Goal: Task Accomplishment & Management: Manage account settings

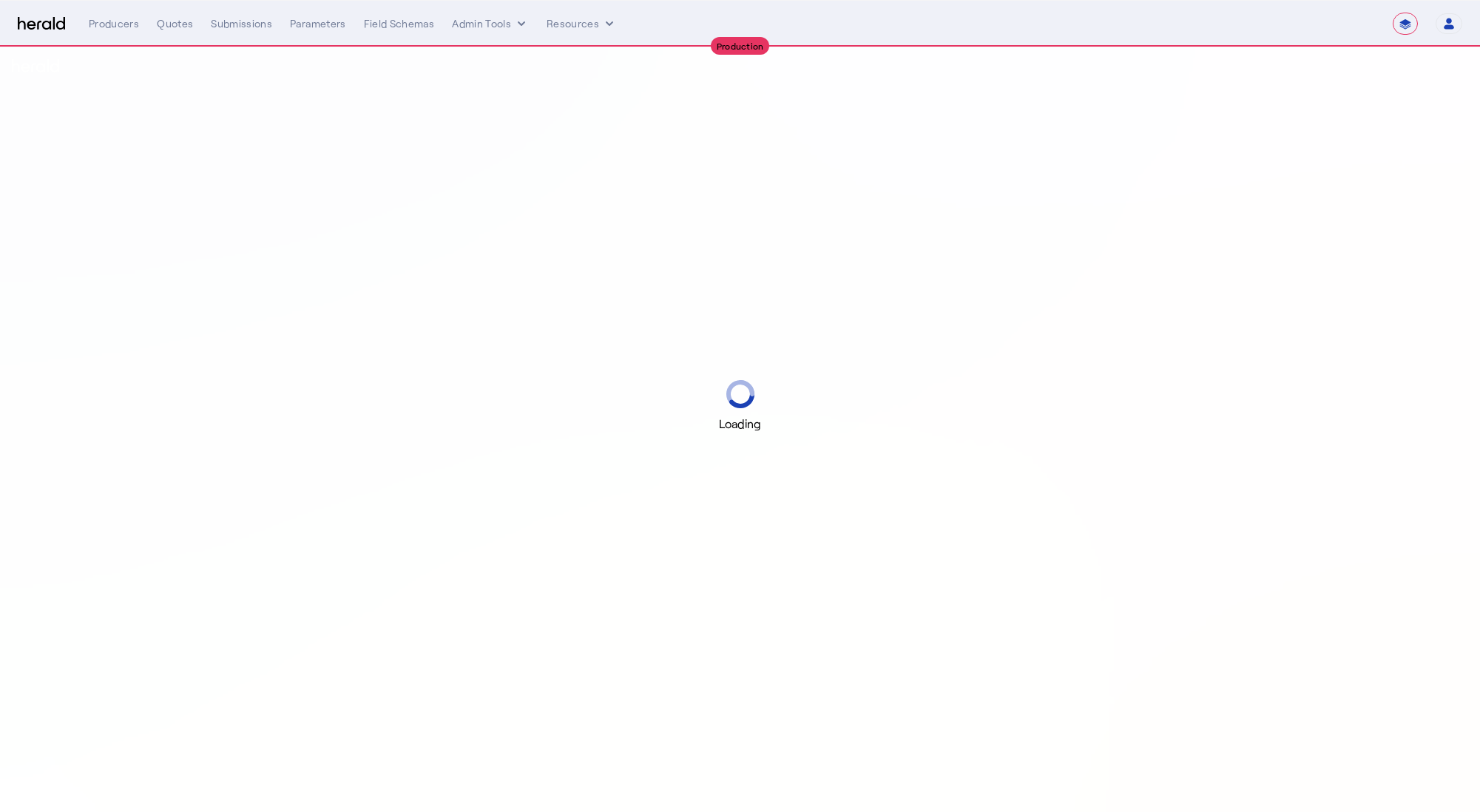
select select "**********"
select select "pfm_h3db_crc"
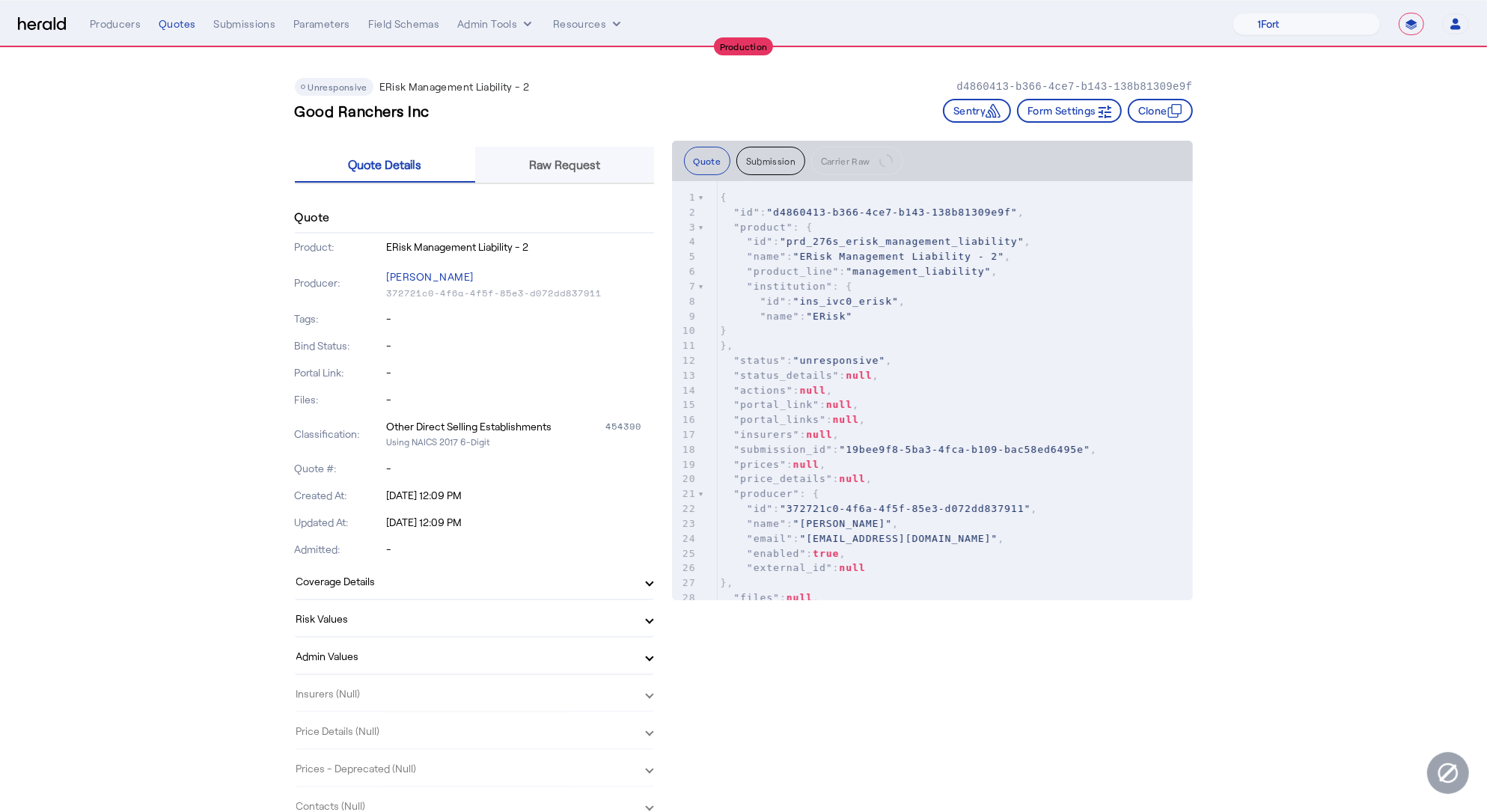
click at [632, 163] on div "Raw Request" at bounding box center [564, 164] width 179 height 36
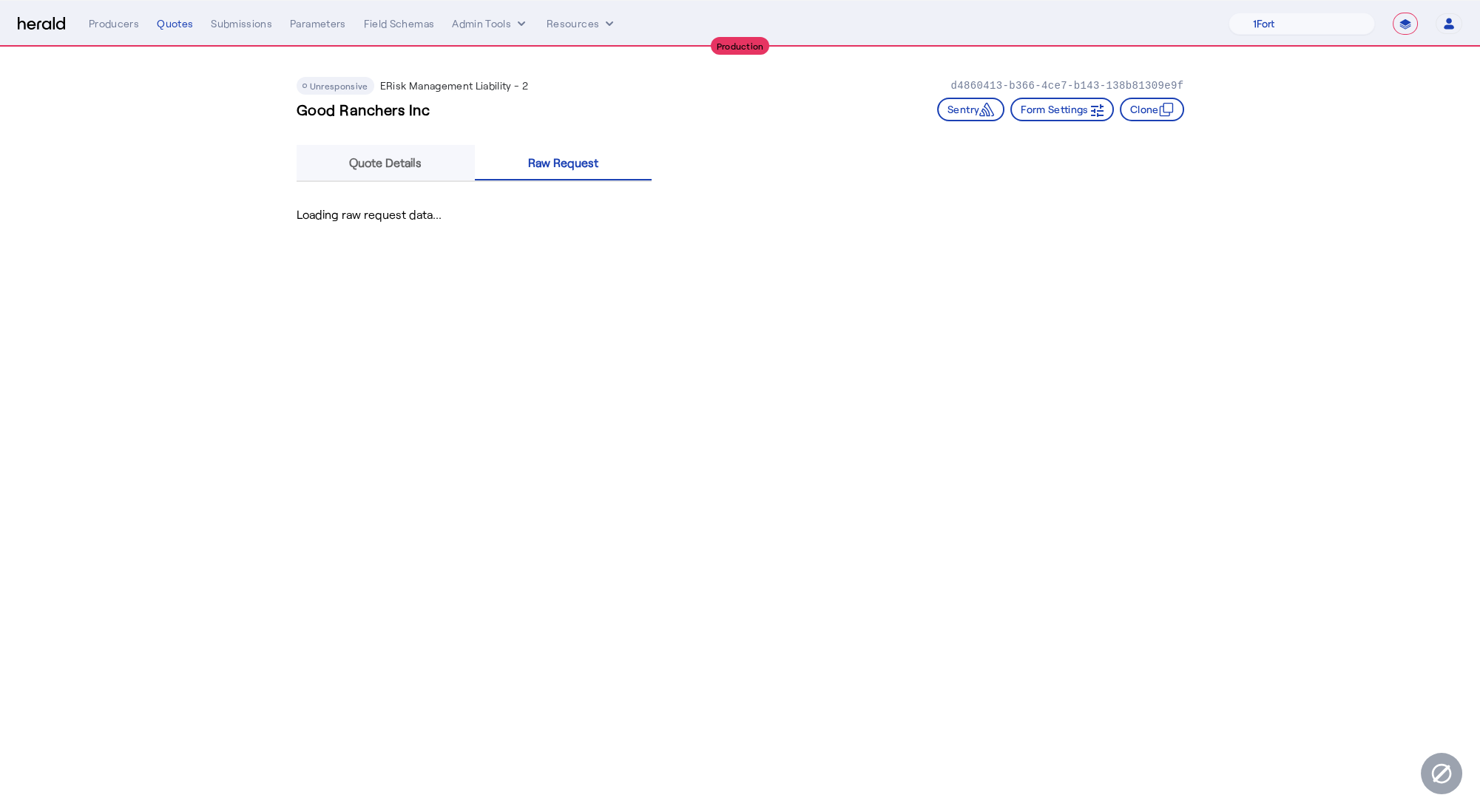
click at [402, 165] on span "Quote Details" at bounding box center [385, 162] width 72 height 11
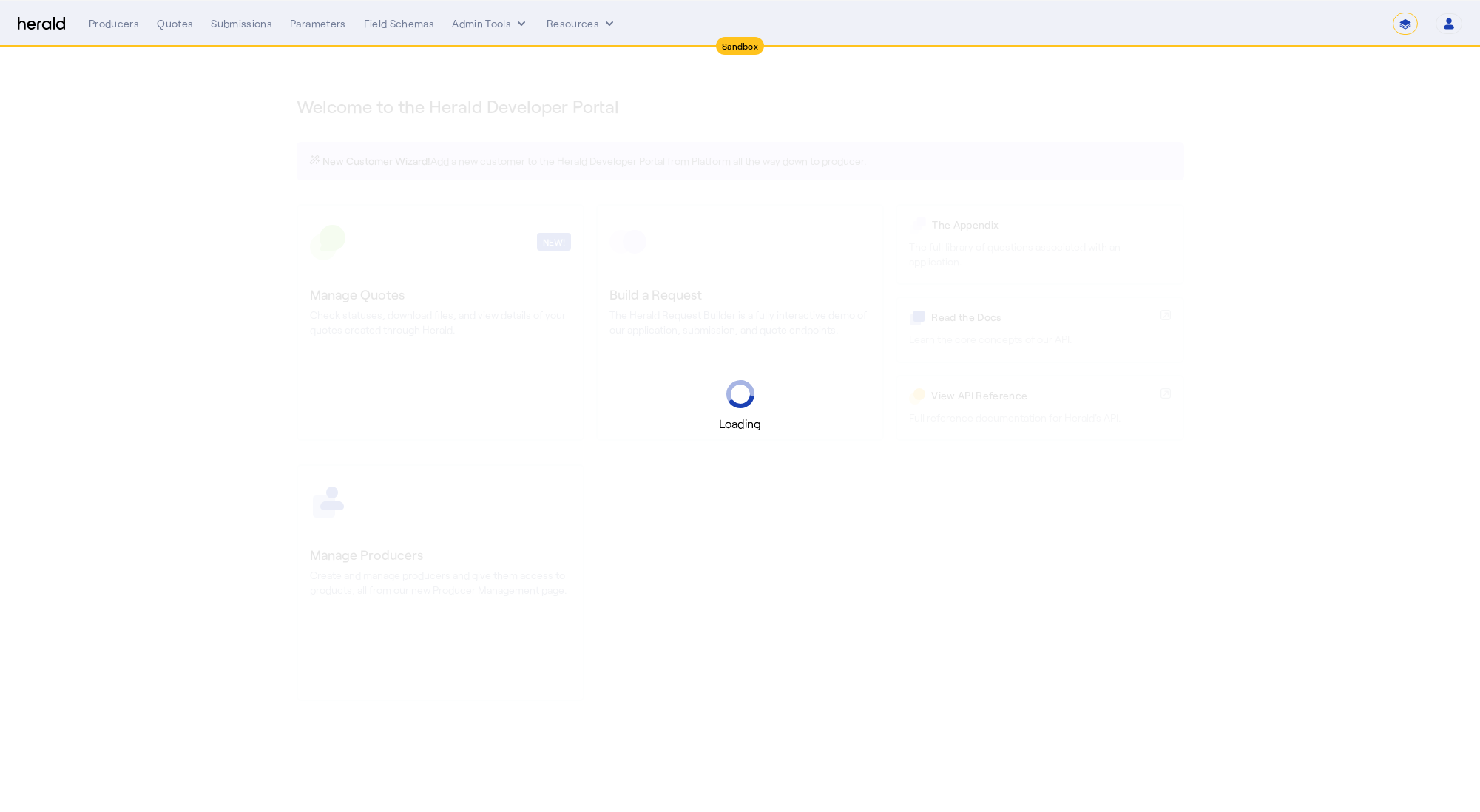
select select "*******"
select select "pfm_2v8p_herald_api"
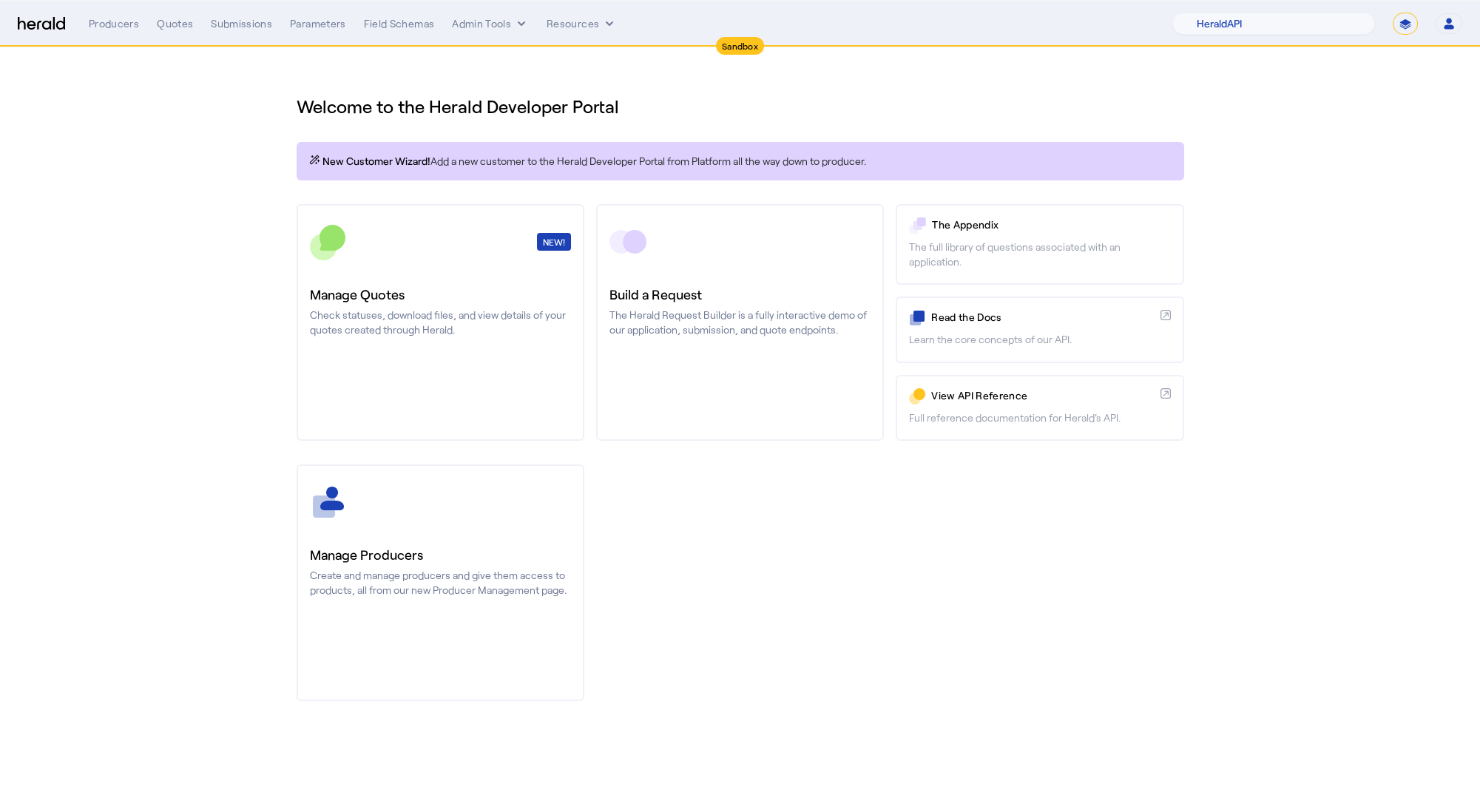
click at [1409, 28] on select "**********" at bounding box center [1405, 23] width 25 height 22
select select "**********"
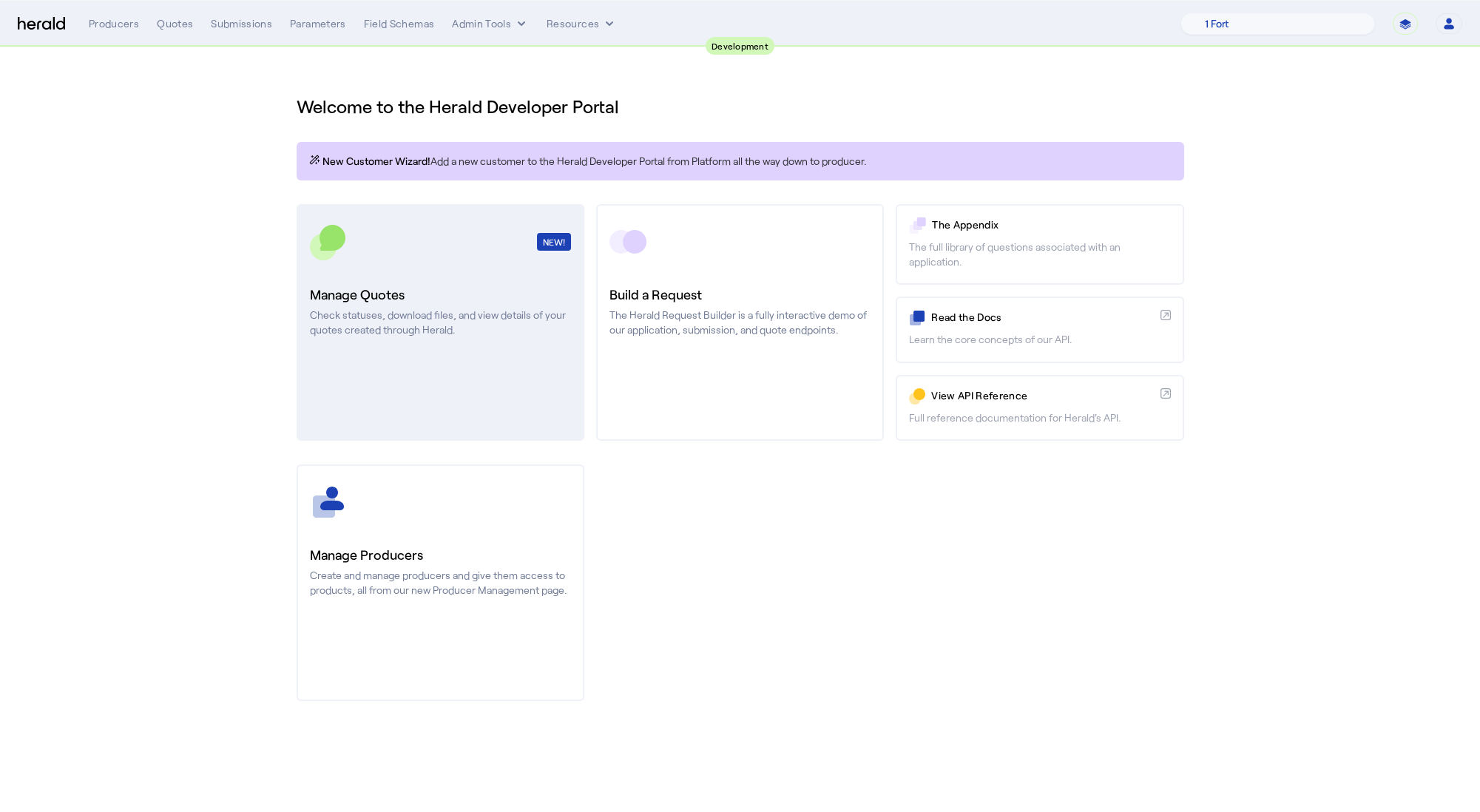
click at [434, 300] on h3 "Manage Quotes" at bounding box center [440, 294] width 261 height 21
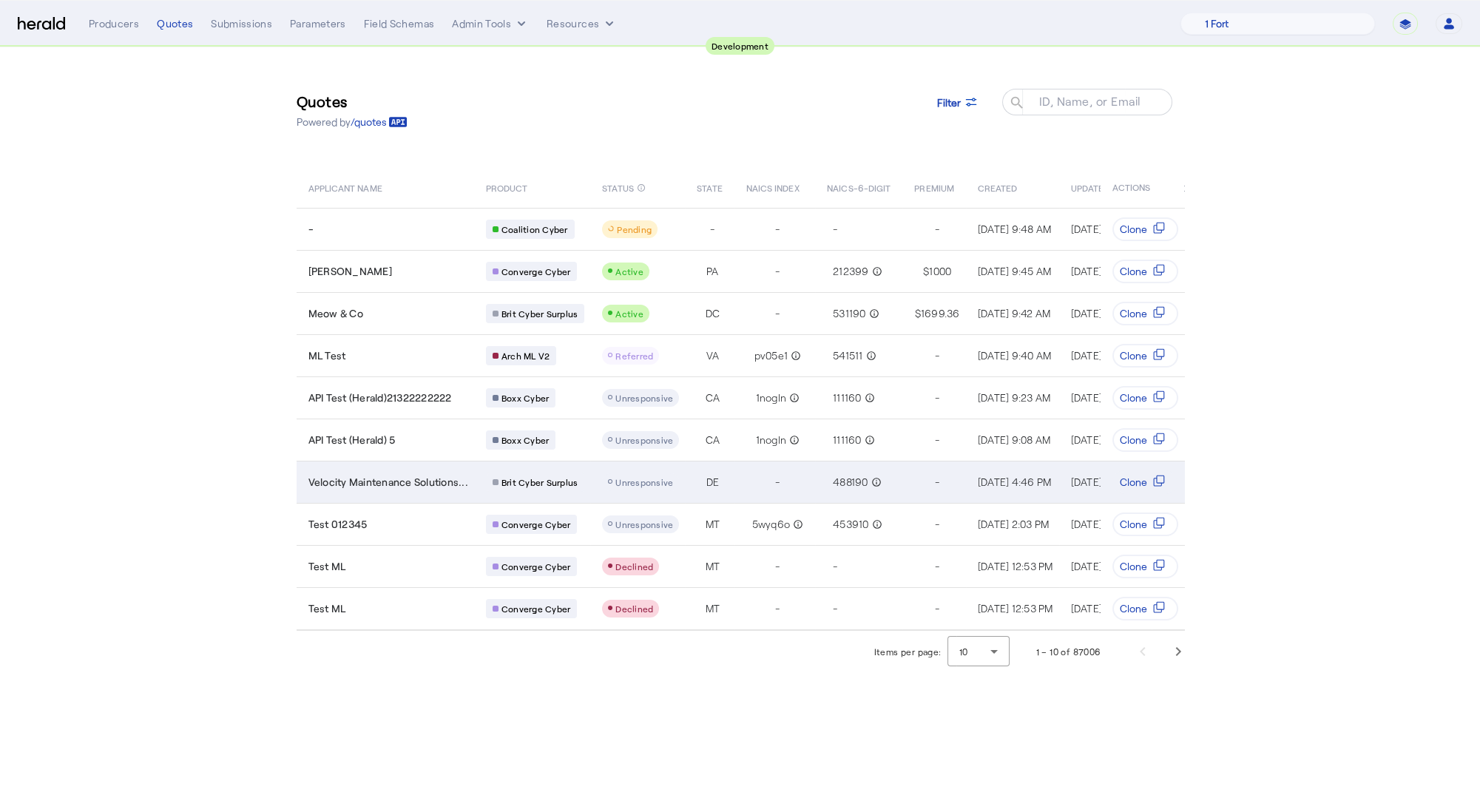
click at [399, 469] on td "Velocity Maintenance Solutions..." at bounding box center [385, 482] width 178 height 42
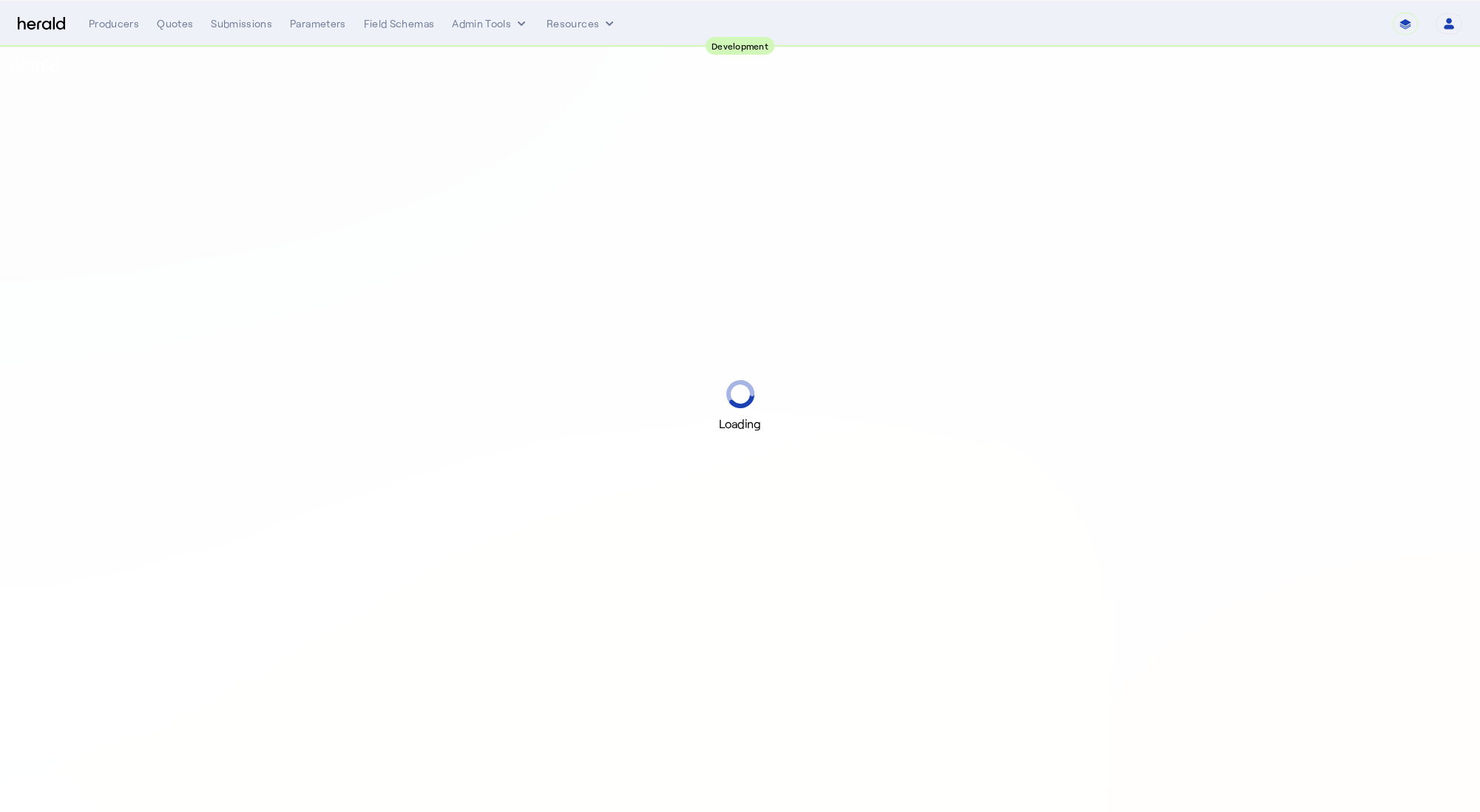
select select "pfm_2v8p_herald_api"
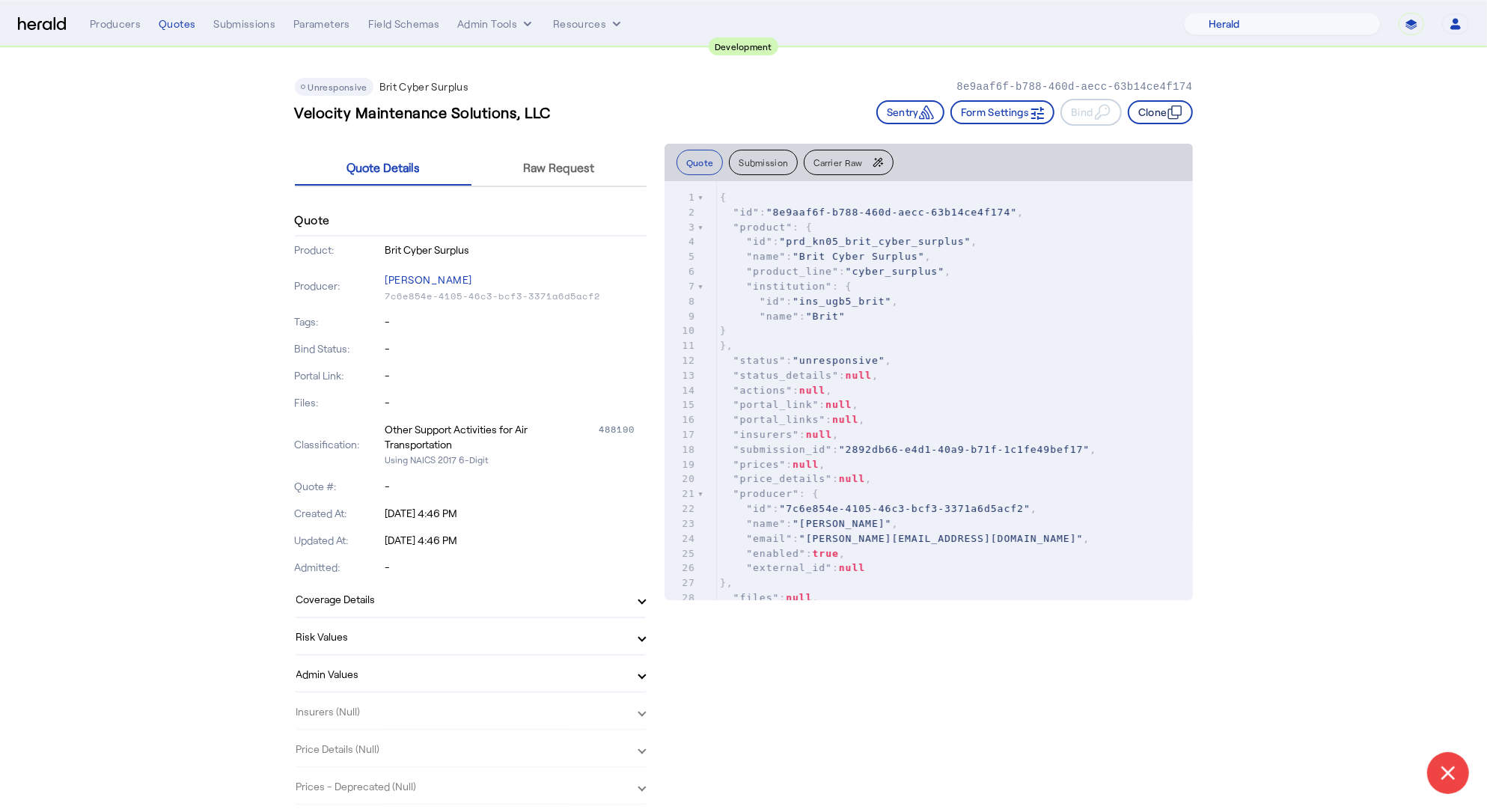
click at [1161, 110] on button "Clone" at bounding box center [1160, 111] width 65 height 24
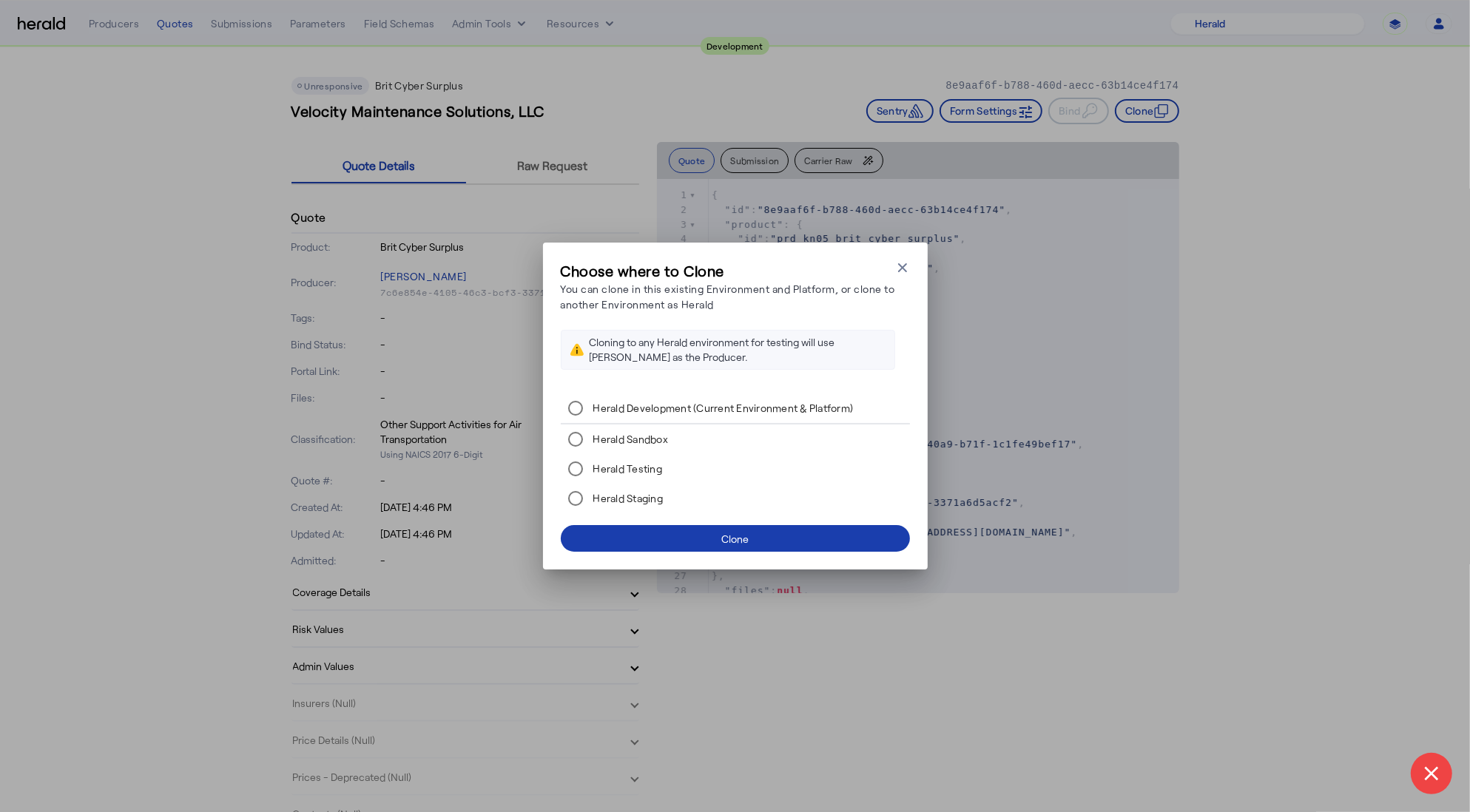
click at [812, 533] on span at bounding box center [735, 538] width 349 height 35
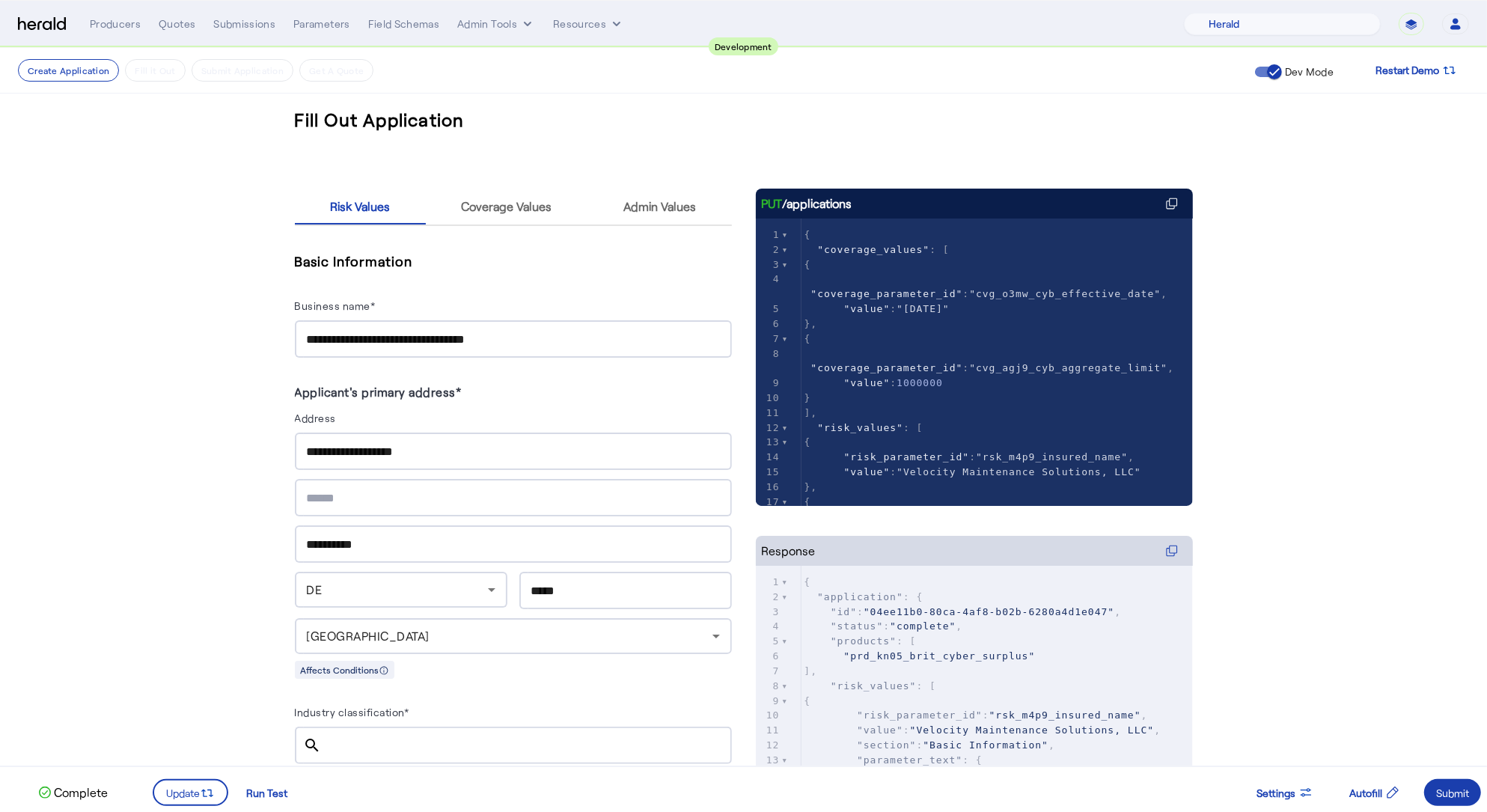
click at [1462, 792] on div "Submit" at bounding box center [1452, 793] width 33 height 15
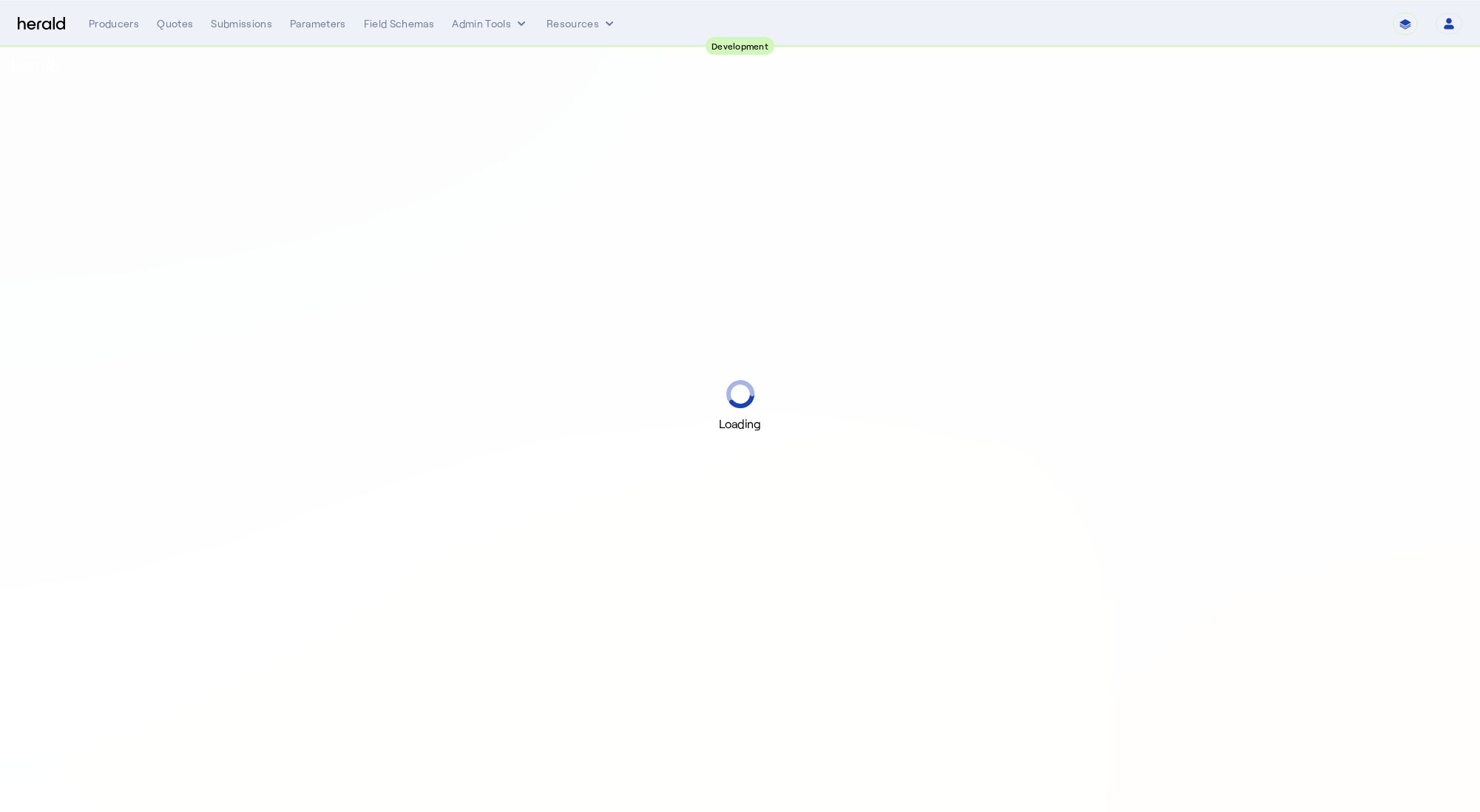
select select "pfm_2v8p_herald_api"
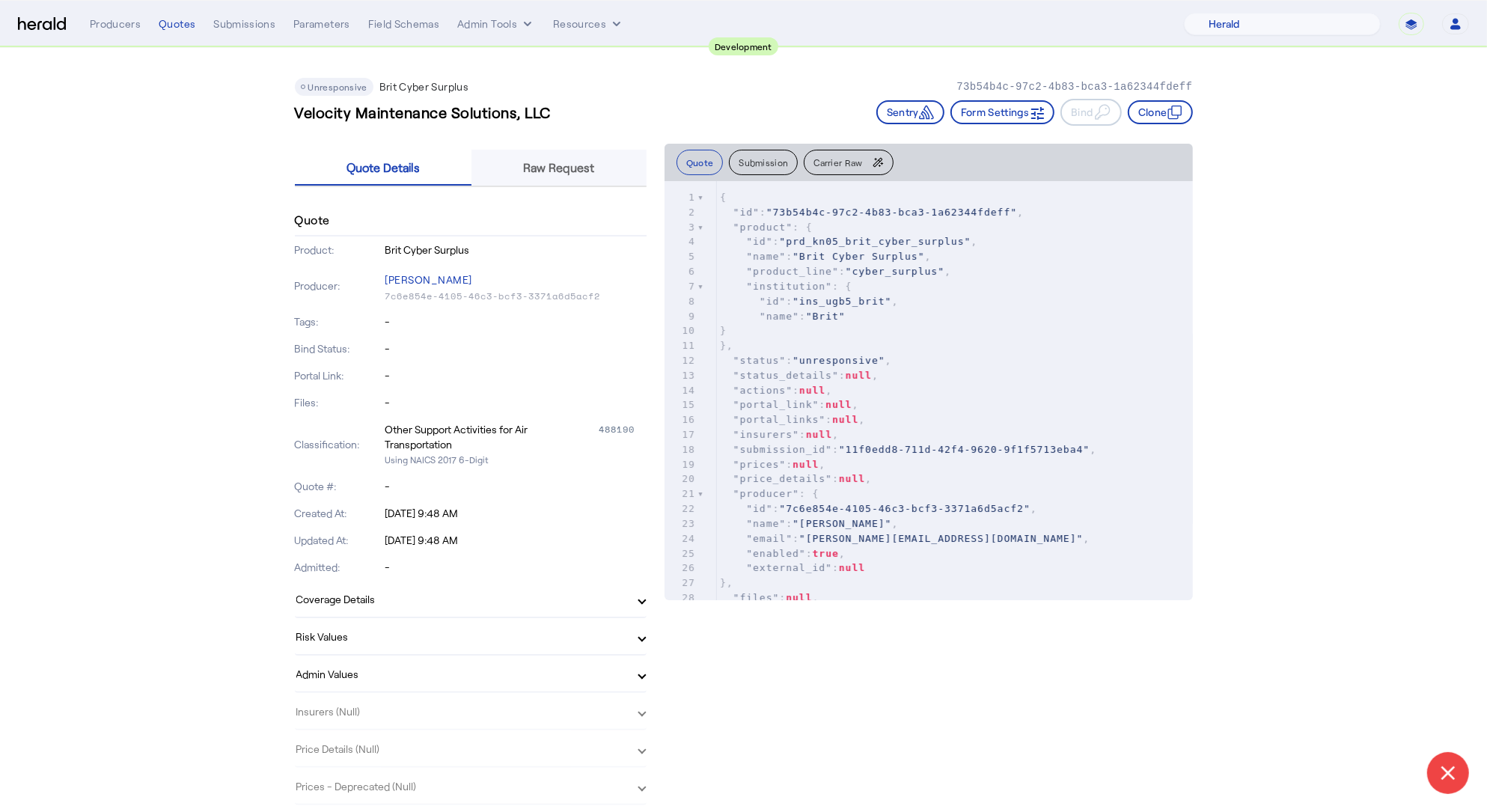
click at [606, 158] on div "Raw Request" at bounding box center [558, 167] width 175 height 36
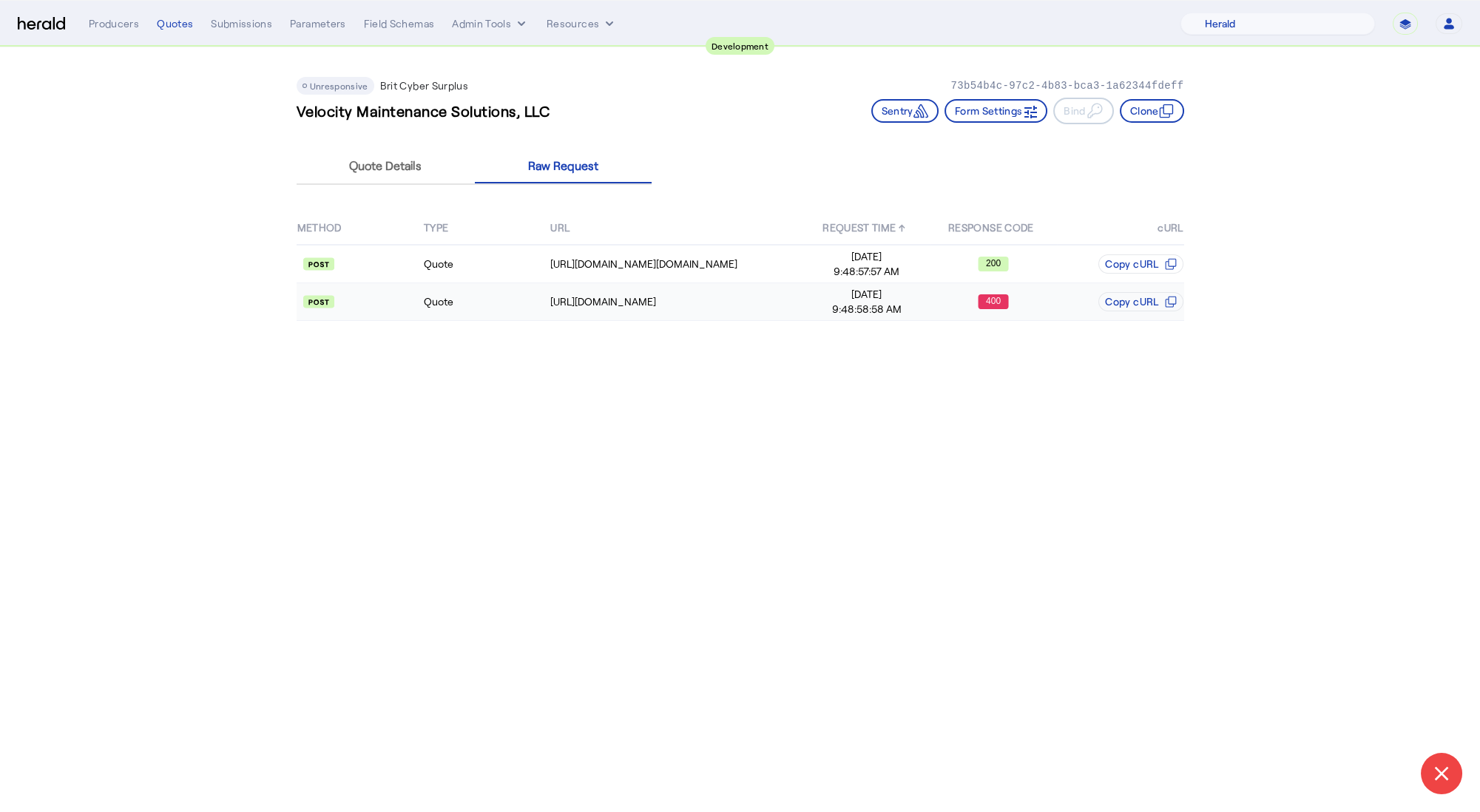
click at [538, 298] on td "Quote" at bounding box center [485, 302] width 126 height 38
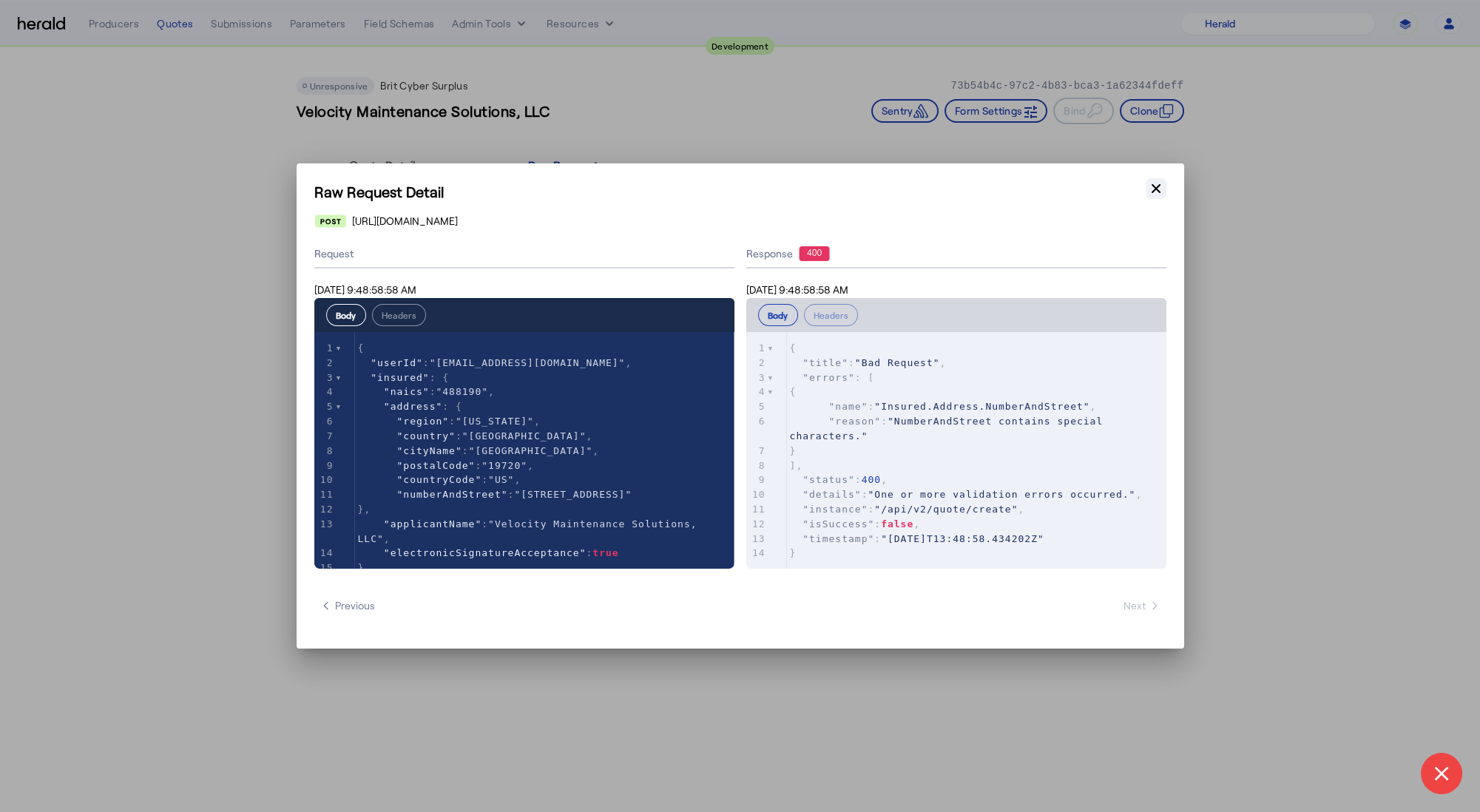
click at [1163, 181] on button "Close modal" at bounding box center [1156, 189] width 21 height 21
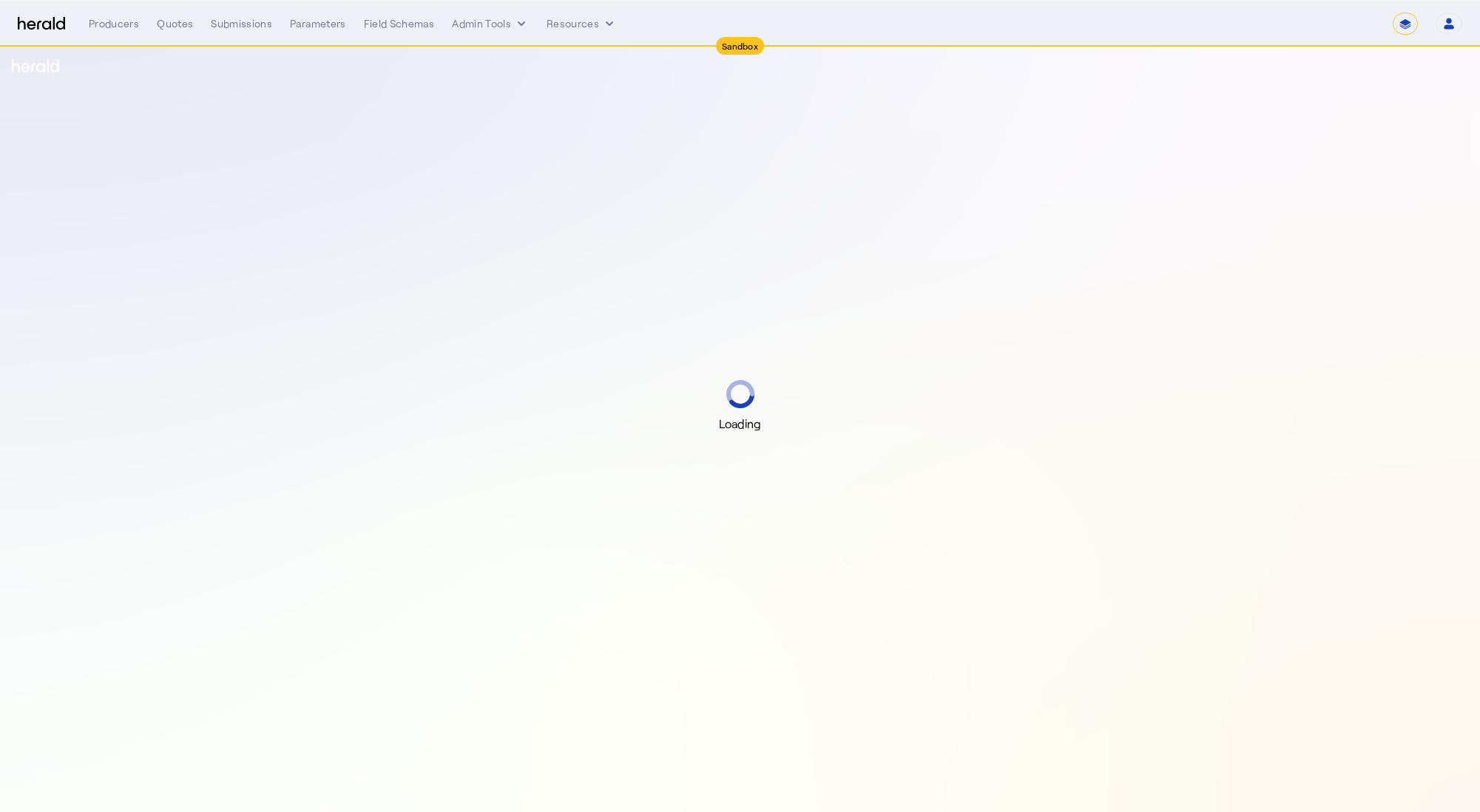
select select "*******"
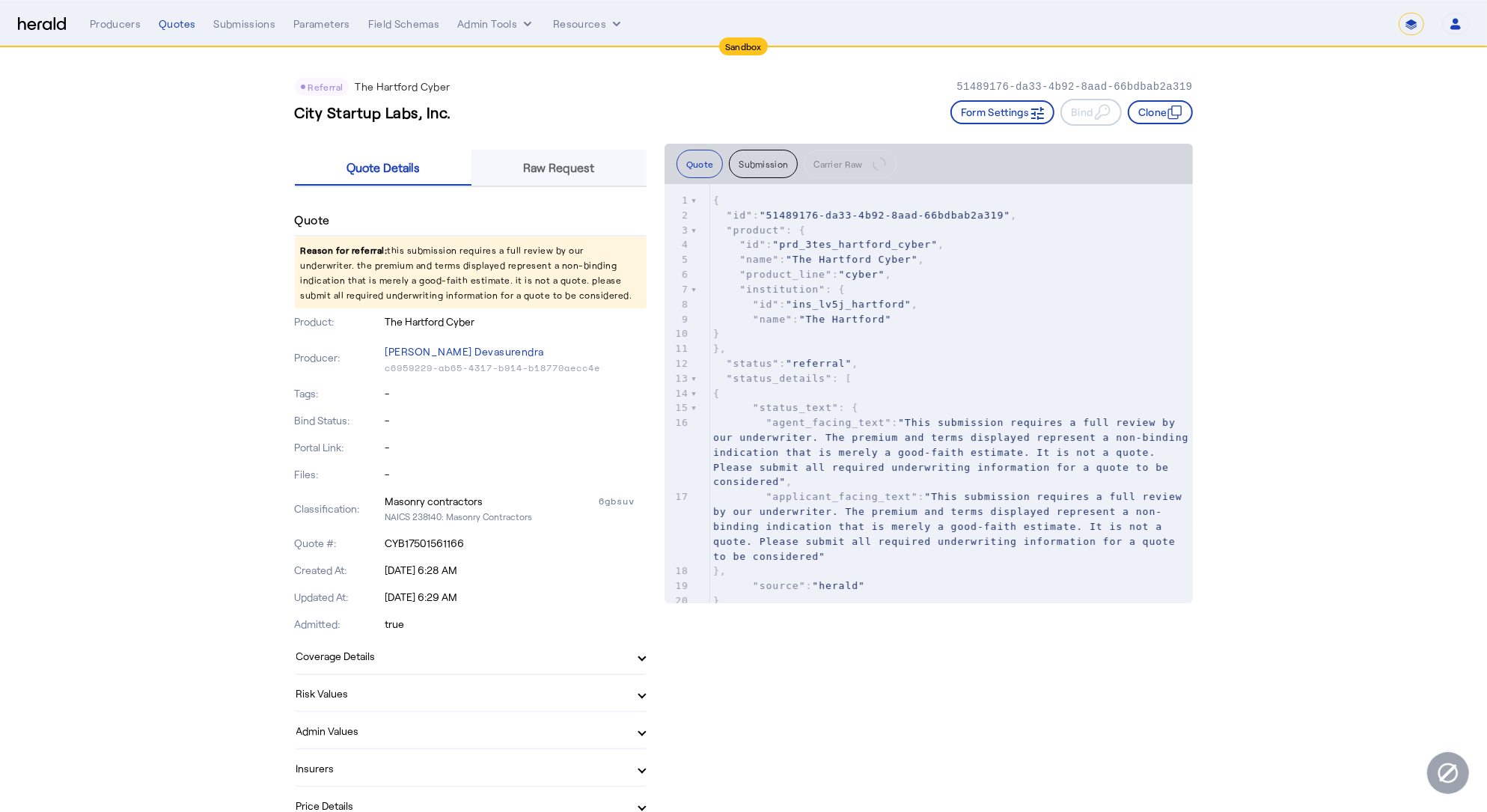
click at [575, 161] on span "Raw Request" at bounding box center [559, 167] width 71 height 12
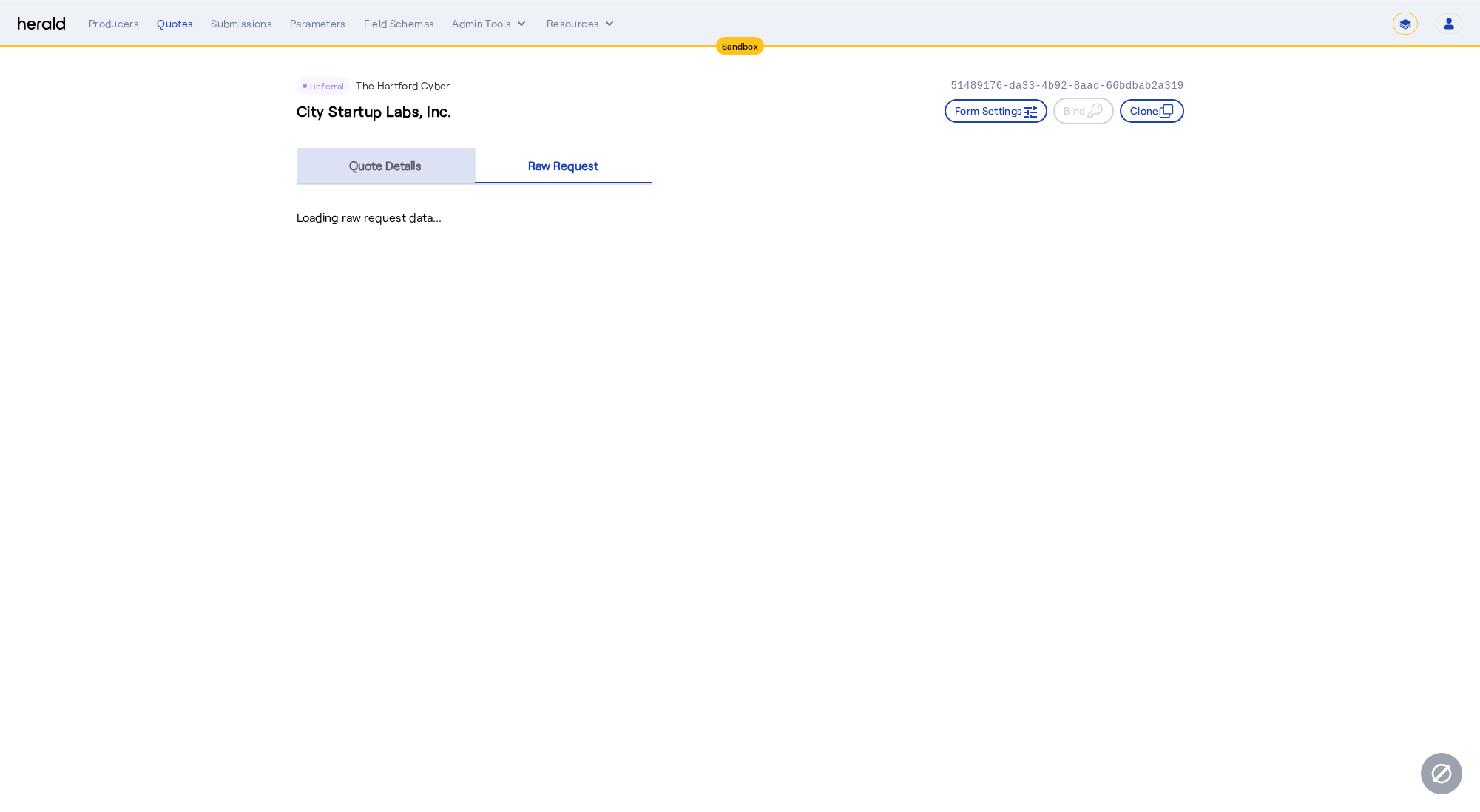
click at [419, 170] on span "Quote Details" at bounding box center [385, 165] width 72 height 11
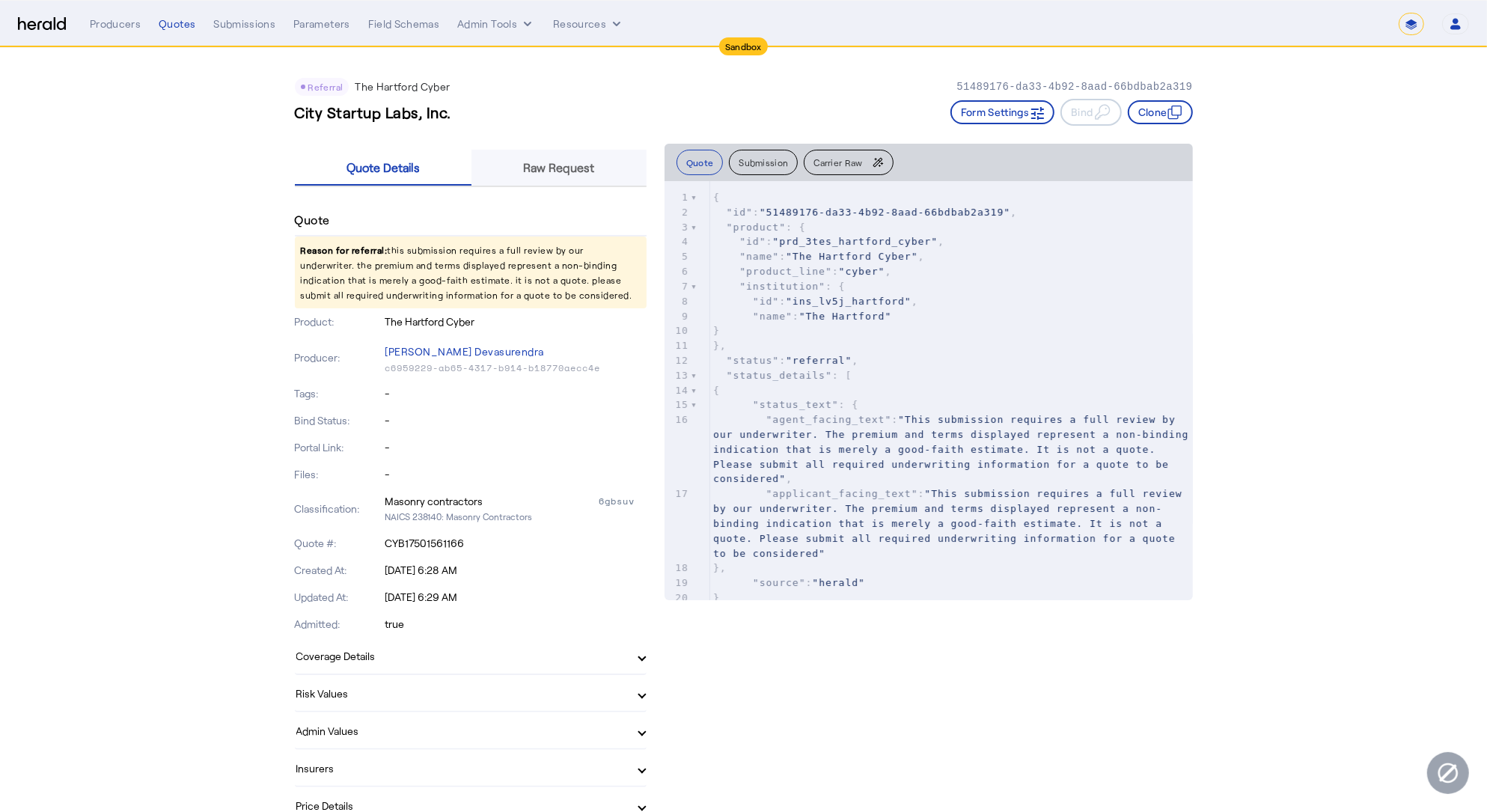
click at [595, 165] on span "Raw Request" at bounding box center [559, 167] width 71 height 12
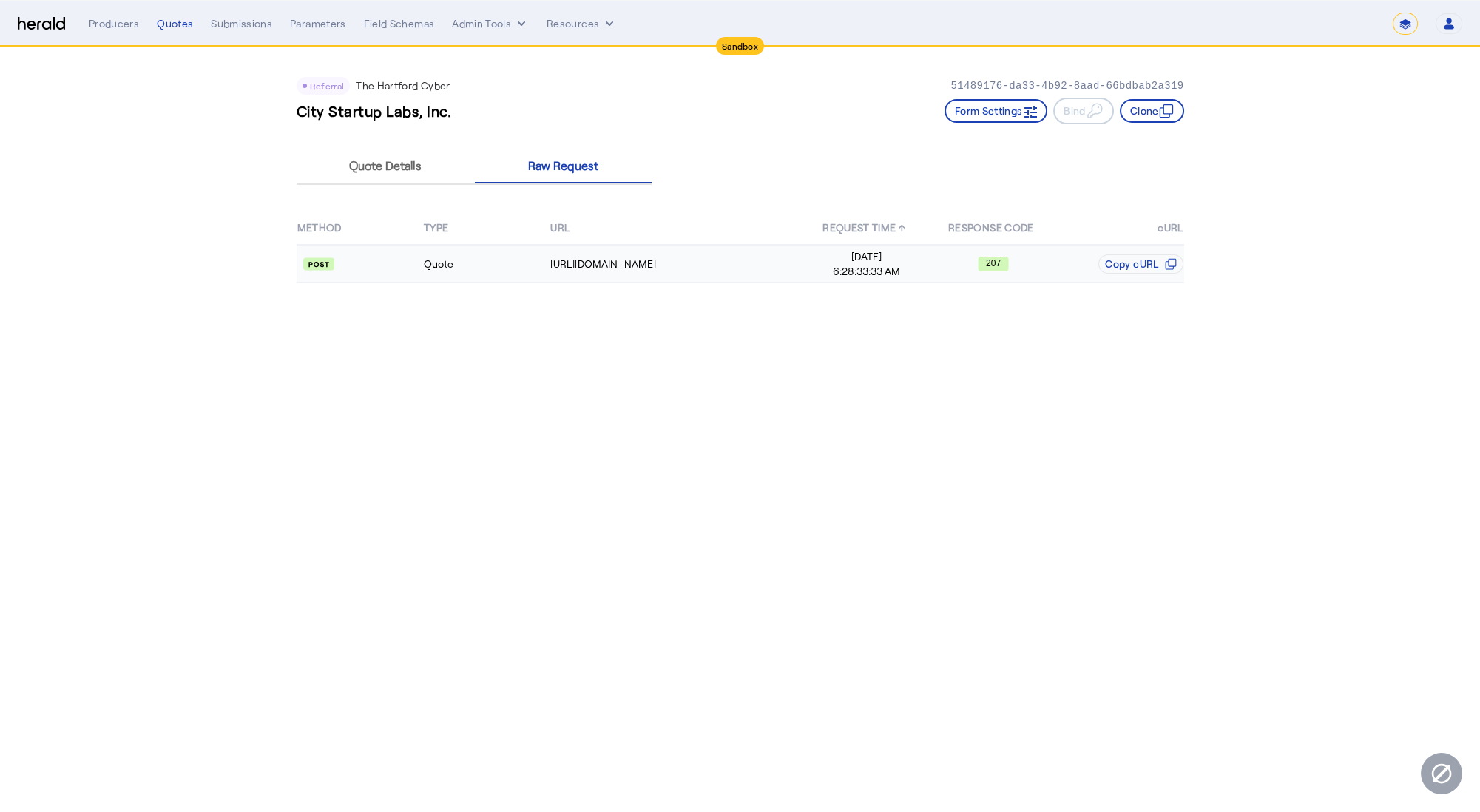
click at [504, 255] on td "Quote" at bounding box center [485, 264] width 126 height 38
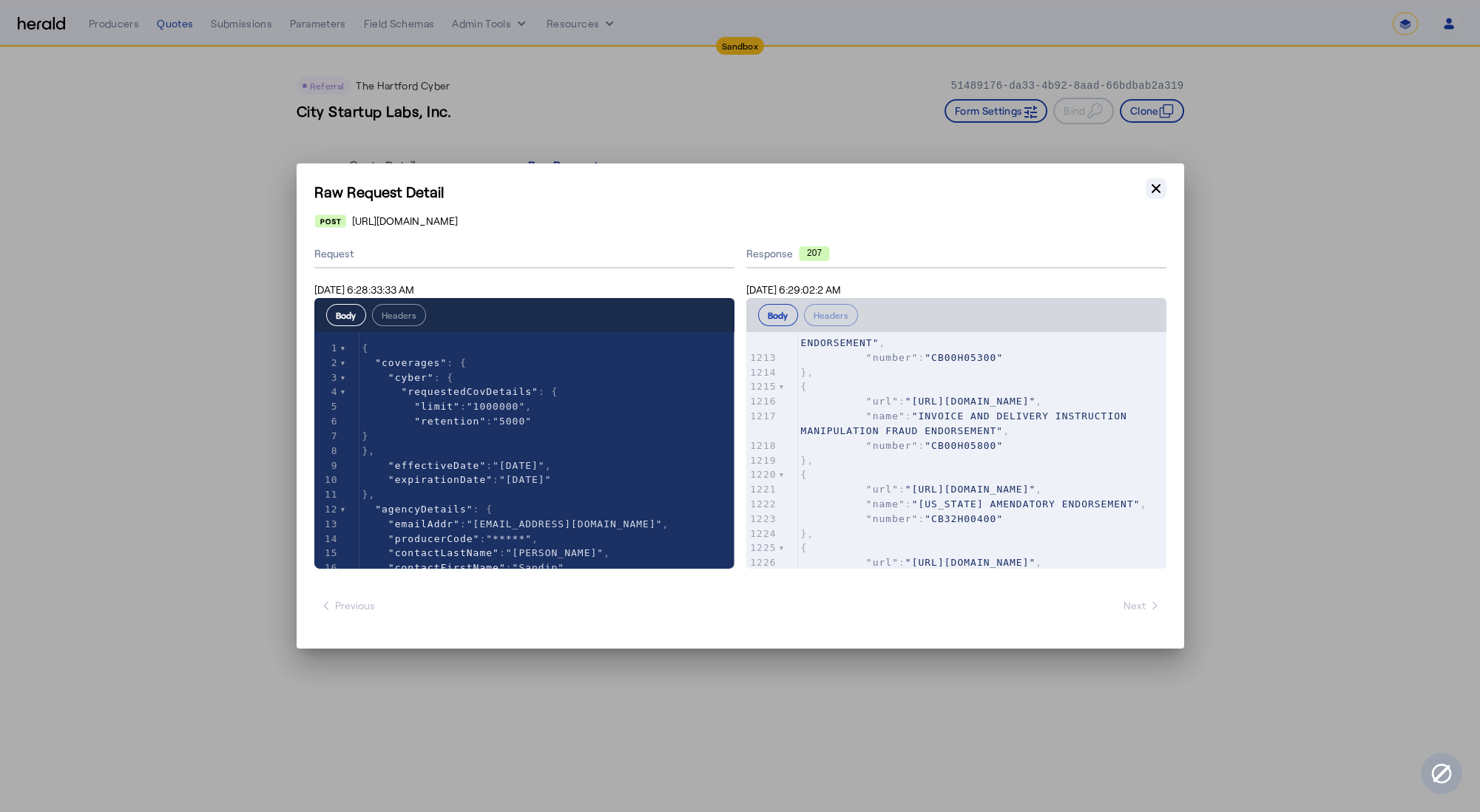
click at [1163, 188] on button "Close modal" at bounding box center [1156, 189] width 21 height 21
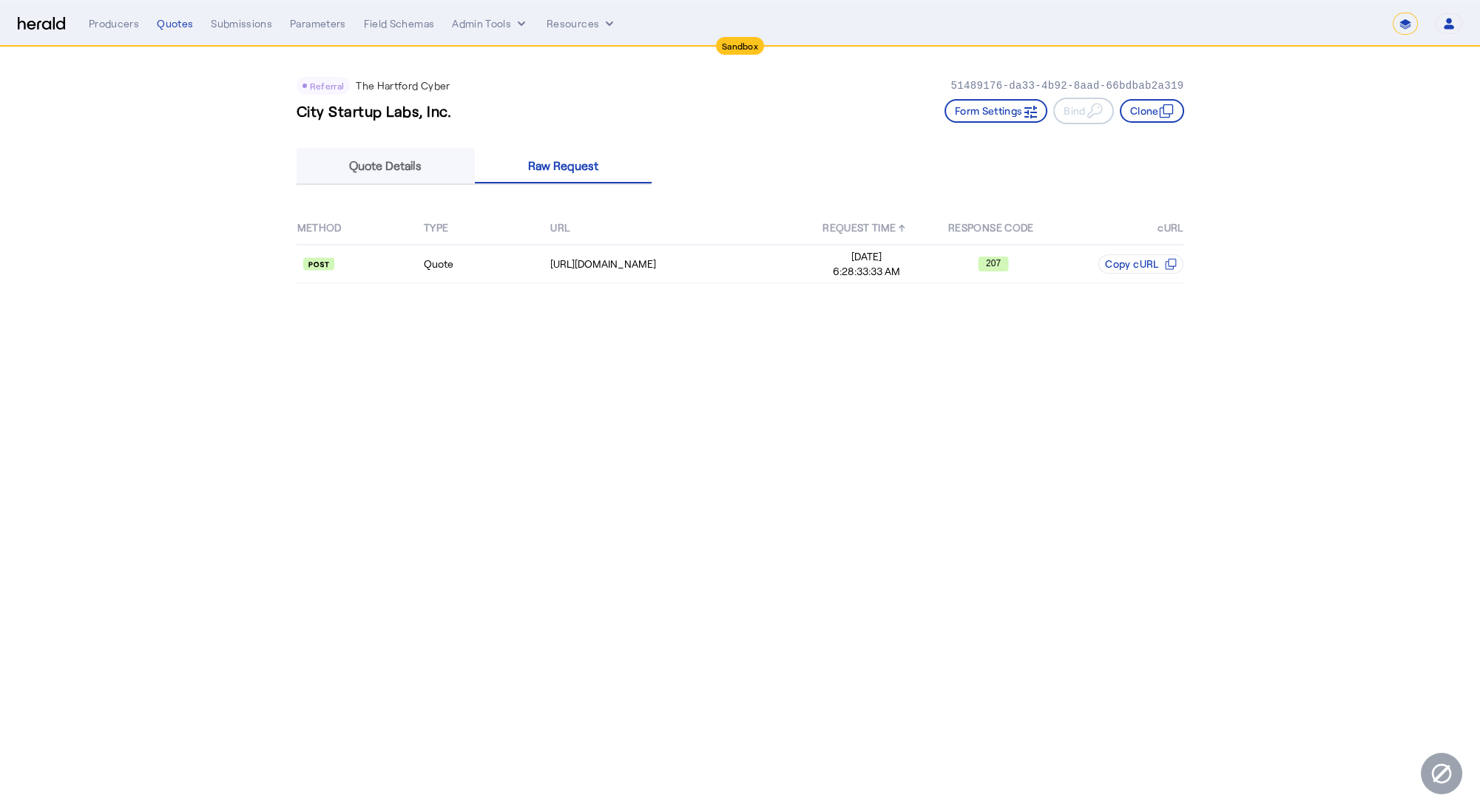
click at [369, 167] on span "Quote Details" at bounding box center [385, 165] width 72 height 11
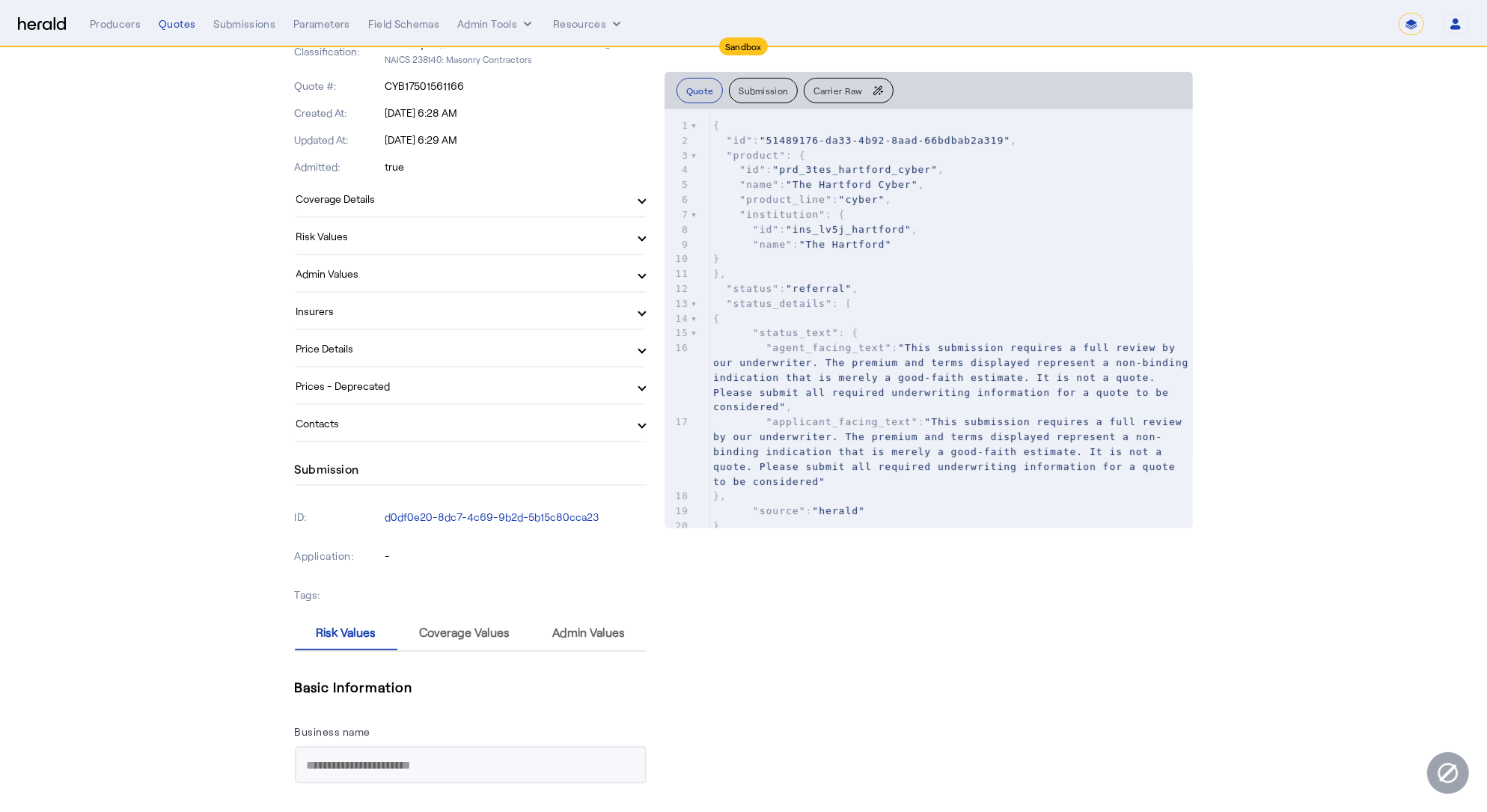
drag, startPoint x: 482, startPoint y: 225, endPoint x: 484, endPoint y: 218, distance: 7.3
click at [482, 225] on mat-expansion-panel-header "Risk Values" at bounding box center [471, 235] width 352 height 36
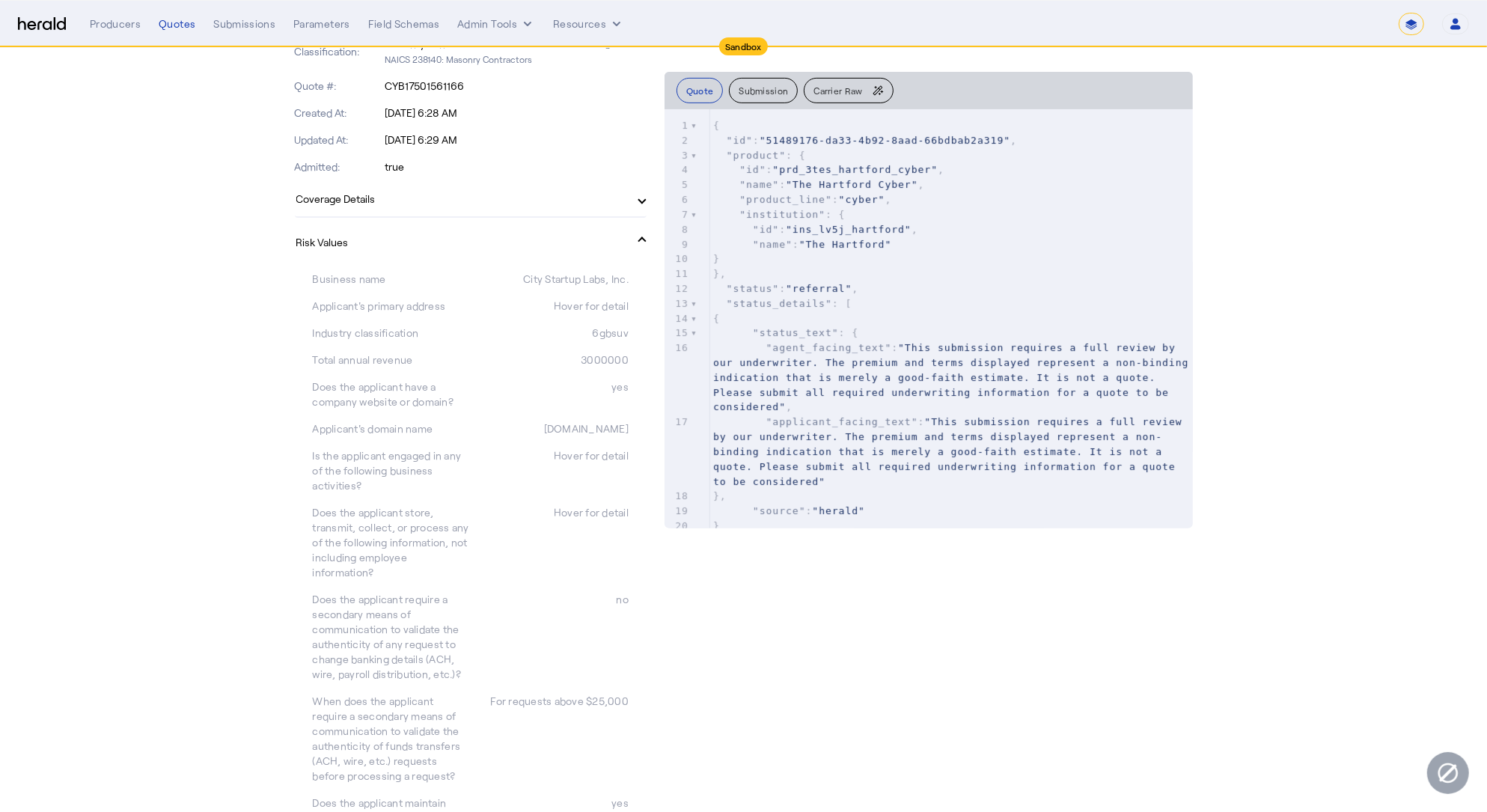
click at [499, 197] on mat-panel-title "Coverage Details" at bounding box center [461, 198] width 331 height 15
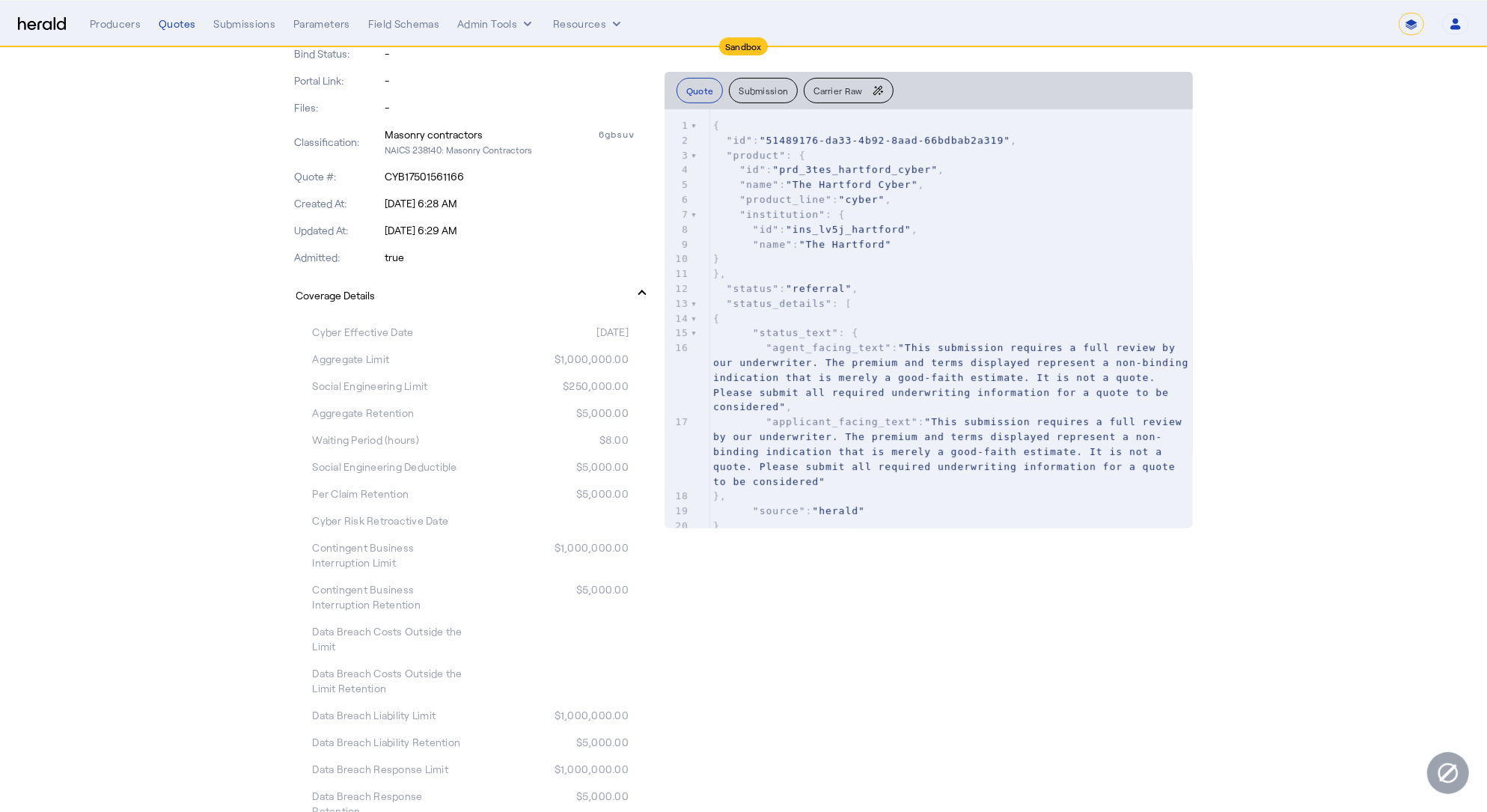
click at [436, 293] on mat-panel-title "Coverage Details" at bounding box center [461, 295] width 331 height 15
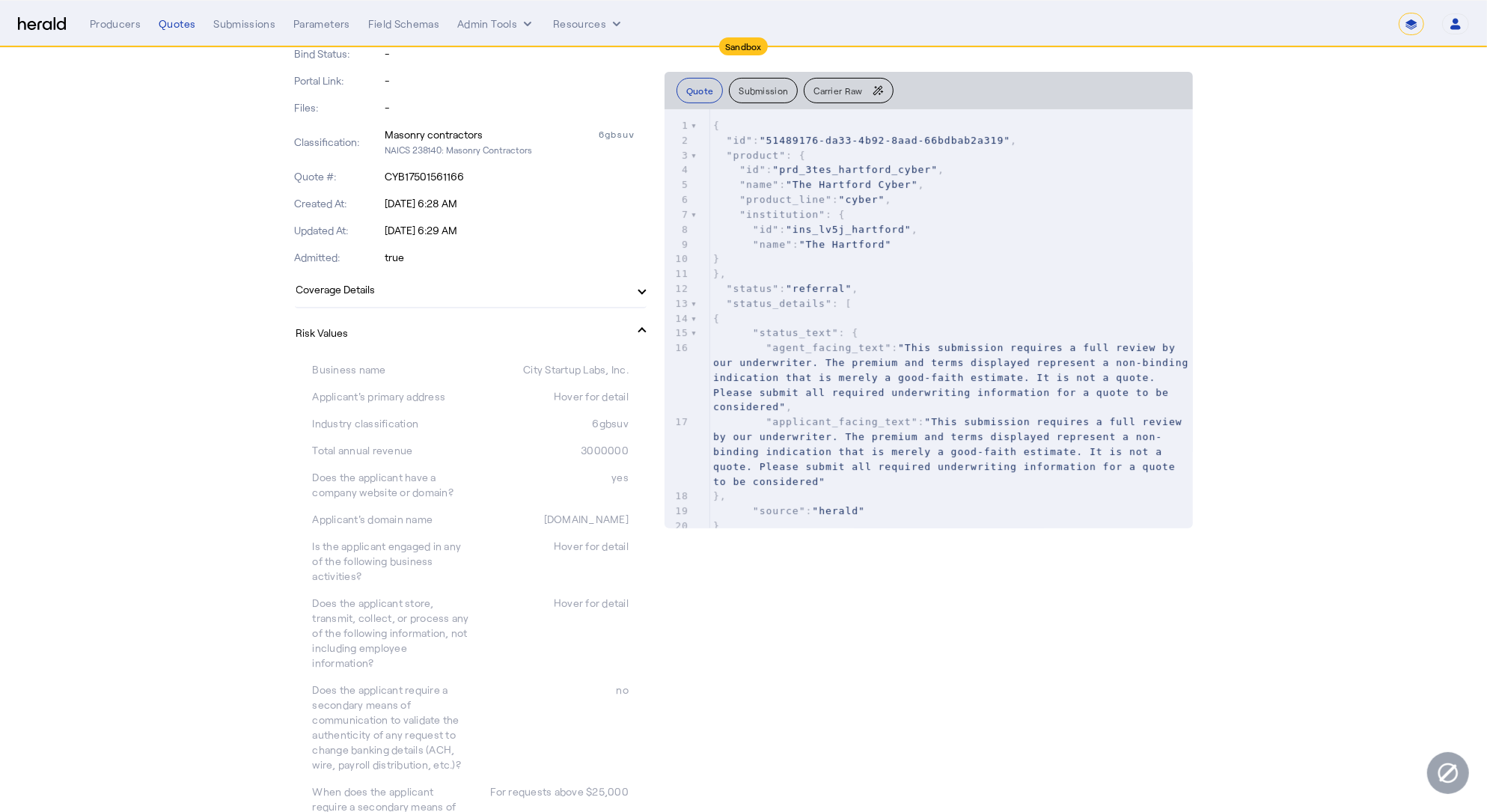
click at [431, 325] on mat-panel-title "Risk Values" at bounding box center [461, 332] width 331 height 15
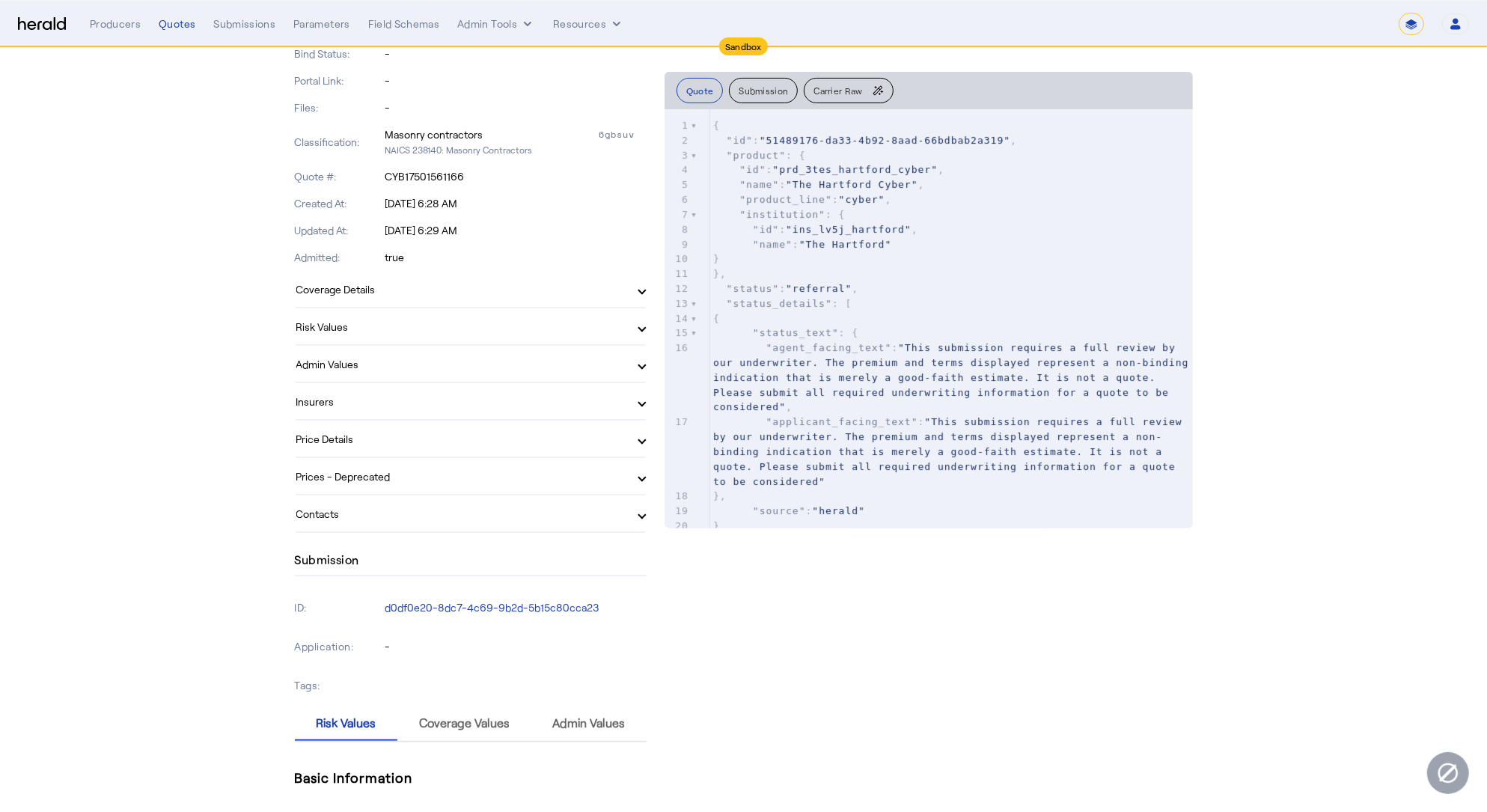
click at [408, 441] on mat-panel-title "Price Details" at bounding box center [461, 438] width 331 height 15
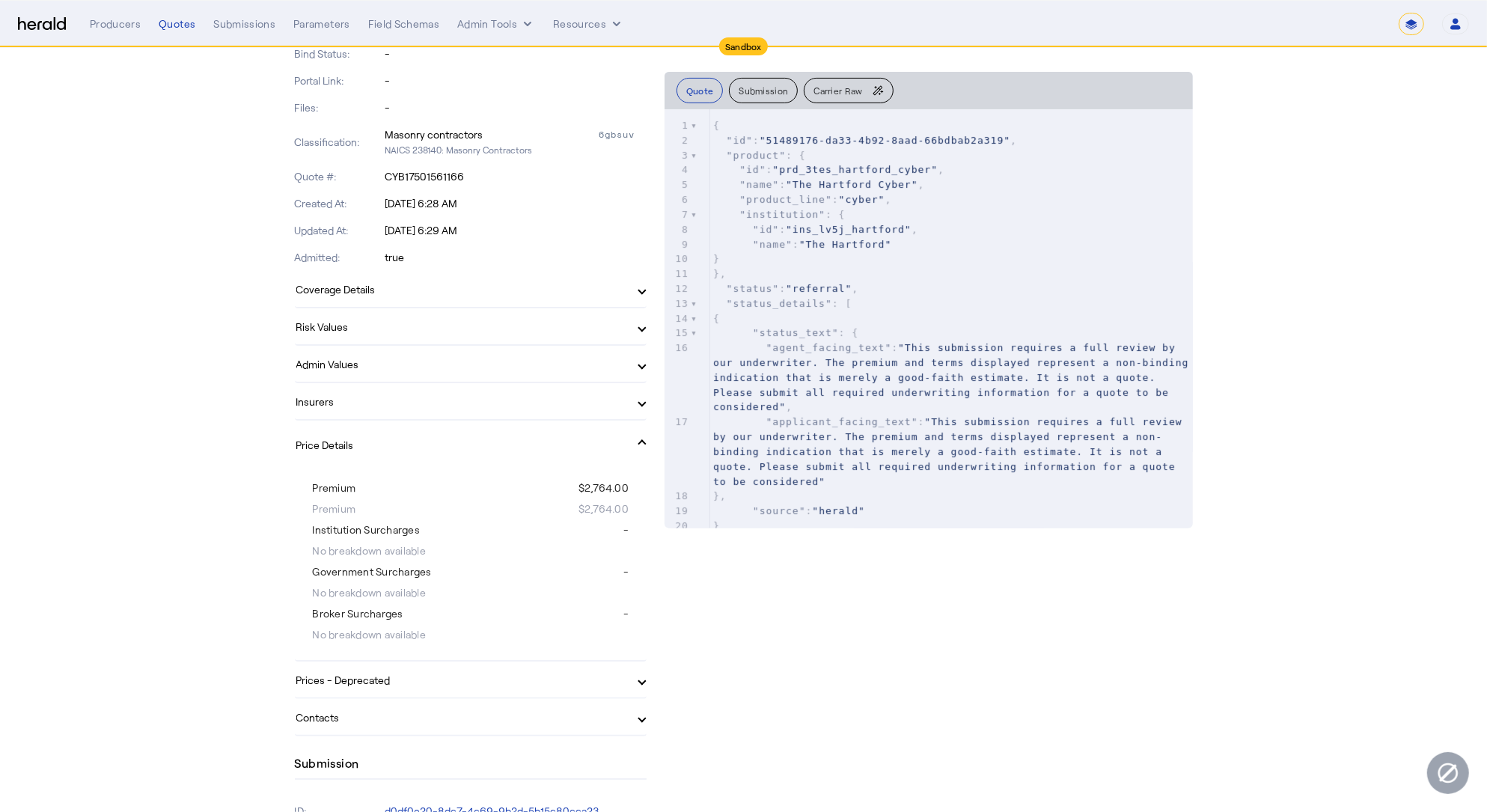
click at [408, 441] on mat-panel-title "Price Details" at bounding box center [461, 445] width 331 height 15
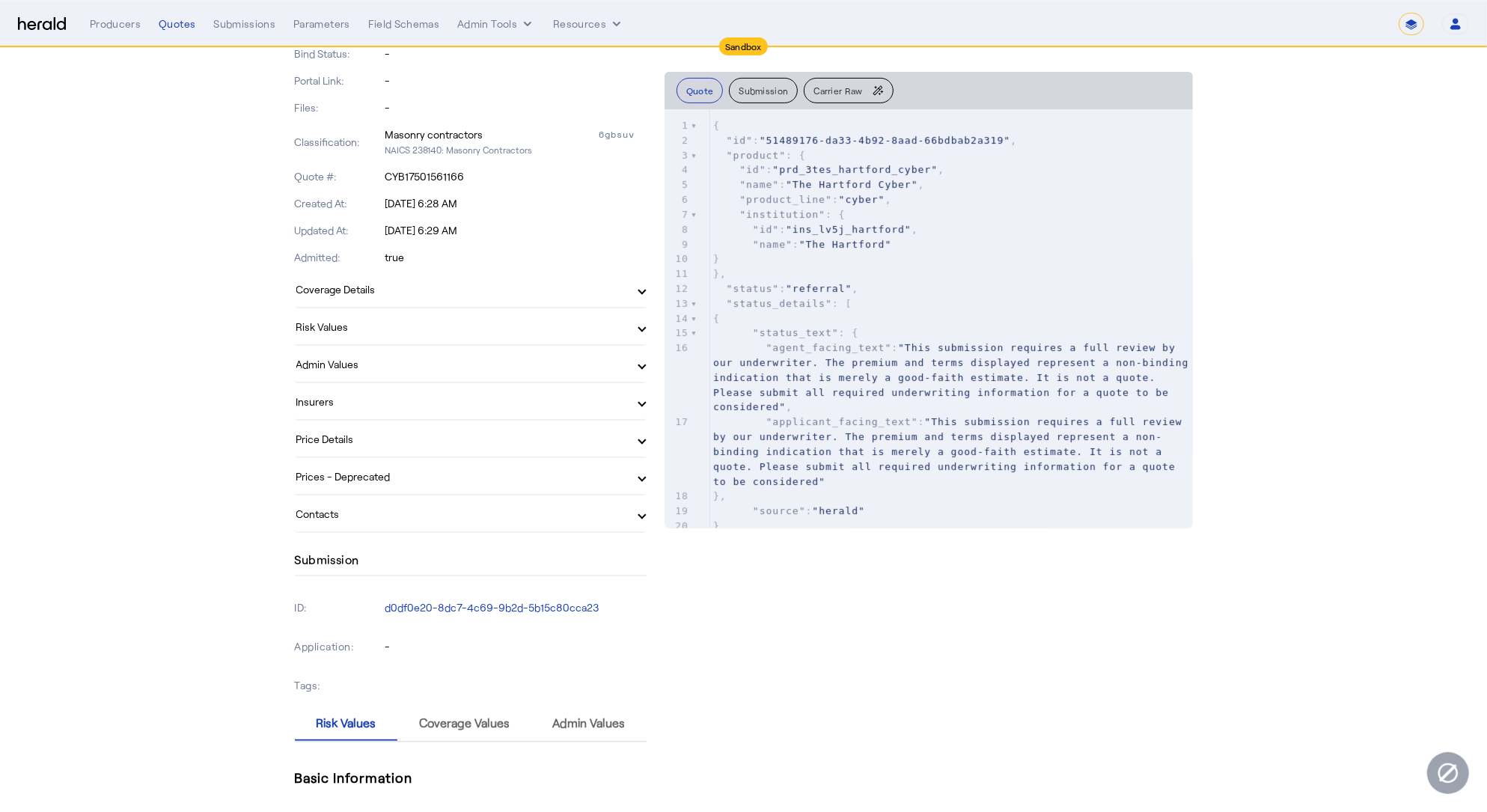
click at [409, 478] on mat-panel-title "Prices - Deprecated" at bounding box center [461, 476] width 331 height 15
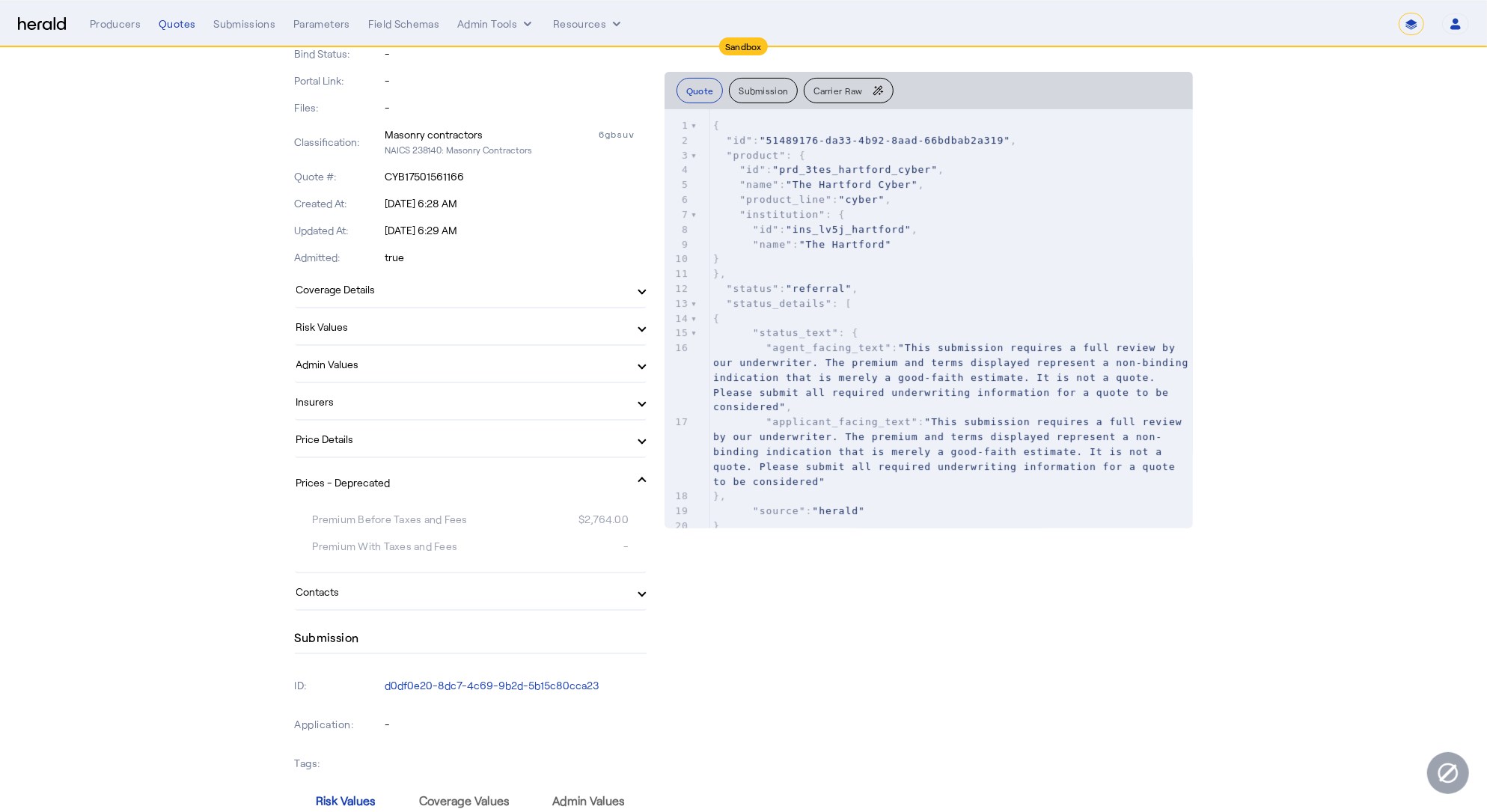
click at [408, 478] on mat-panel-title "Prices - Deprecated" at bounding box center [461, 481] width 331 height 15
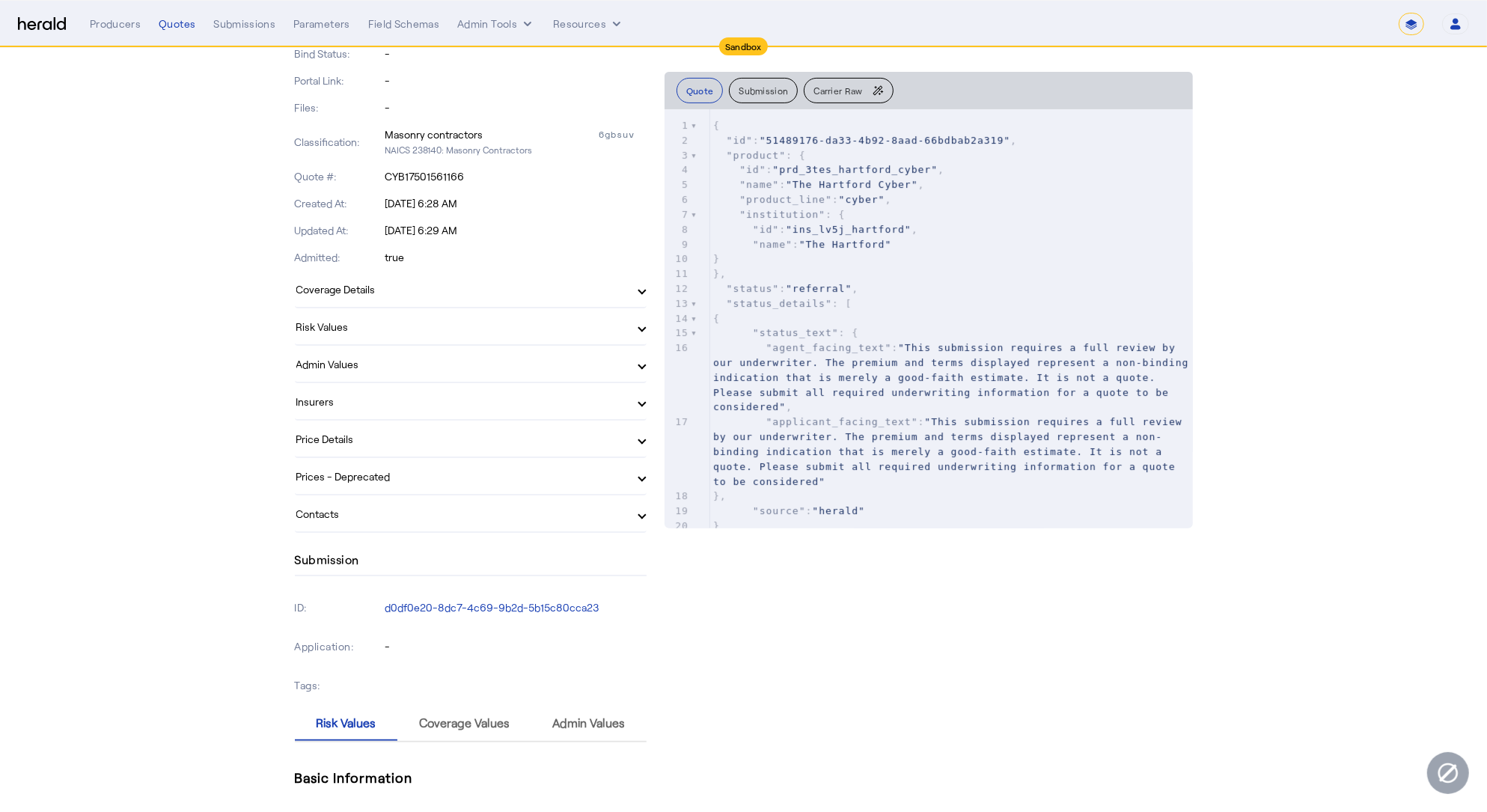
click at [434, 424] on mat-expansion-panel-header "Price Details" at bounding box center [471, 437] width 352 height 36
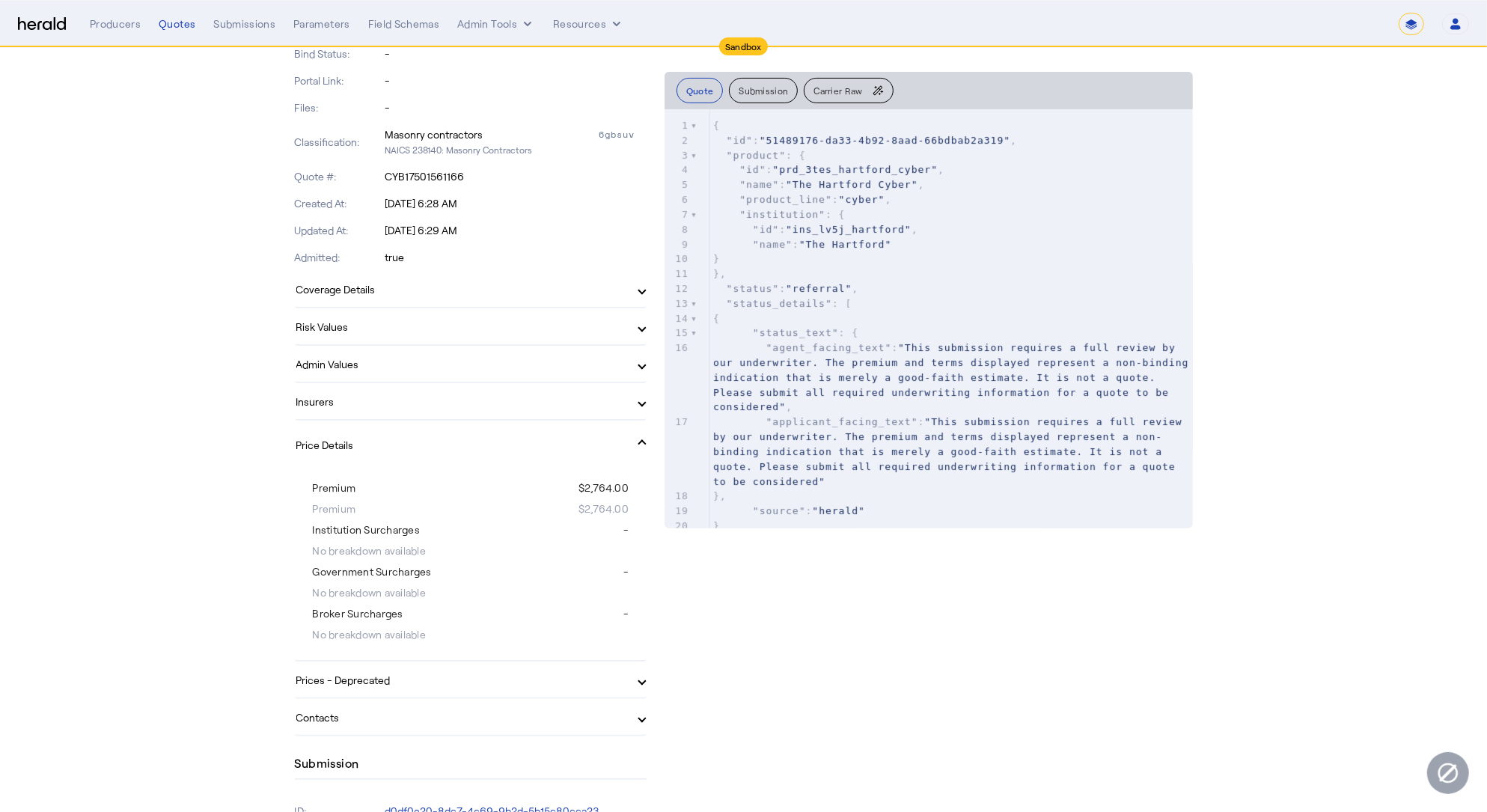
click at [431, 431] on mat-expansion-panel-header "Price Details" at bounding box center [471, 444] width 352 height 48
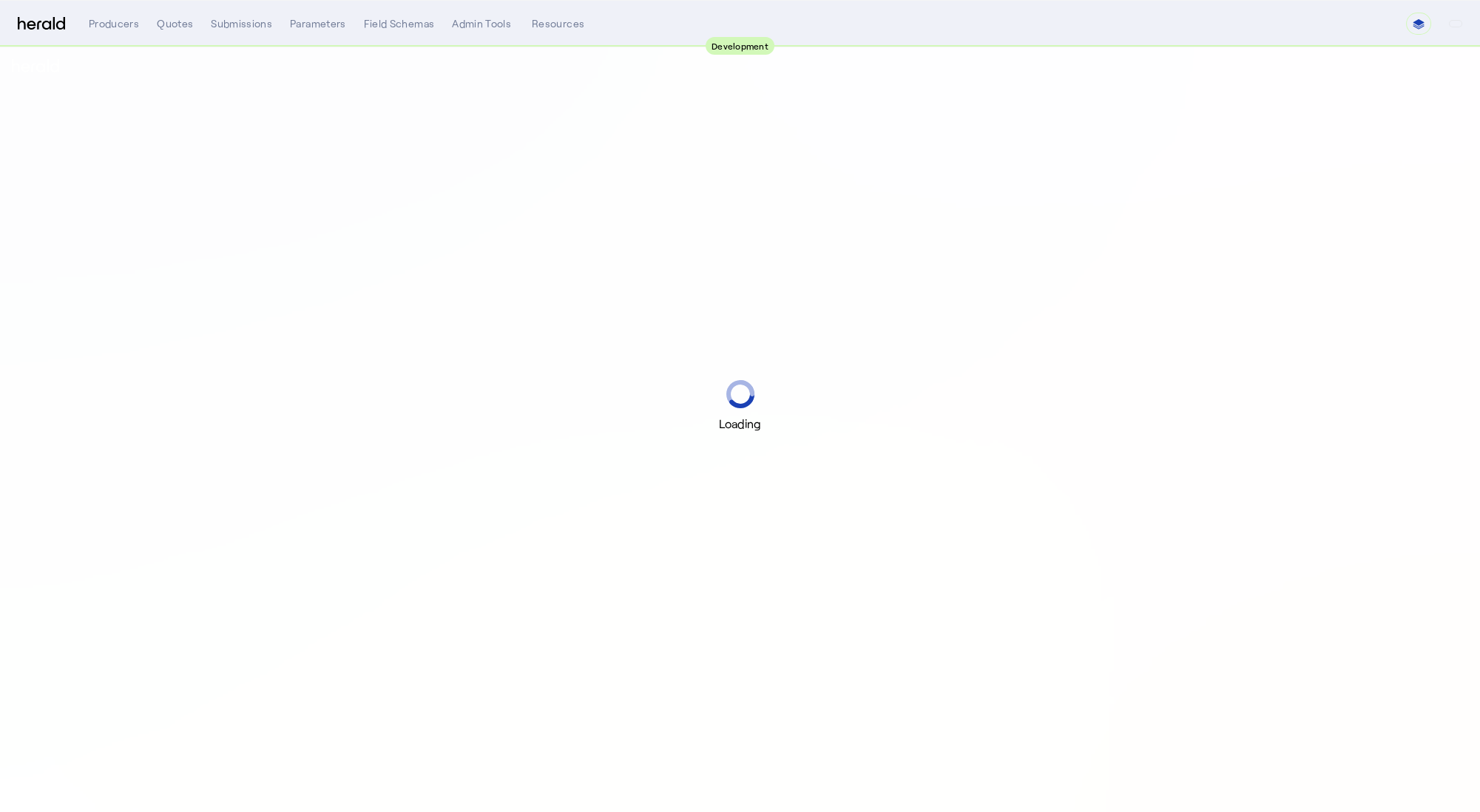
select select "pfm_2v8p_herald_api"
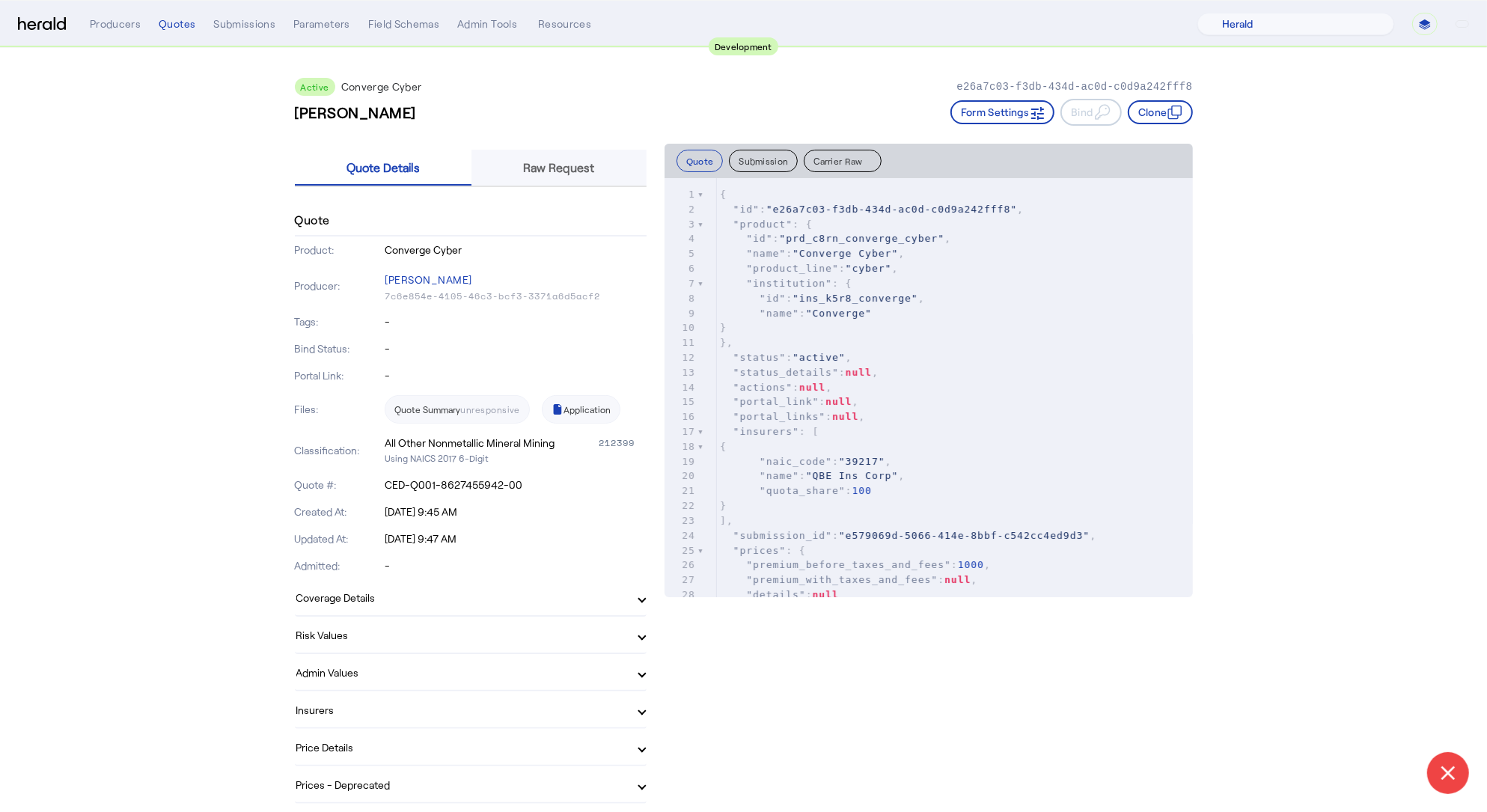
click at [565, 170] on span "Raw Request" at bounding box center [559, 167] width 71 height 12
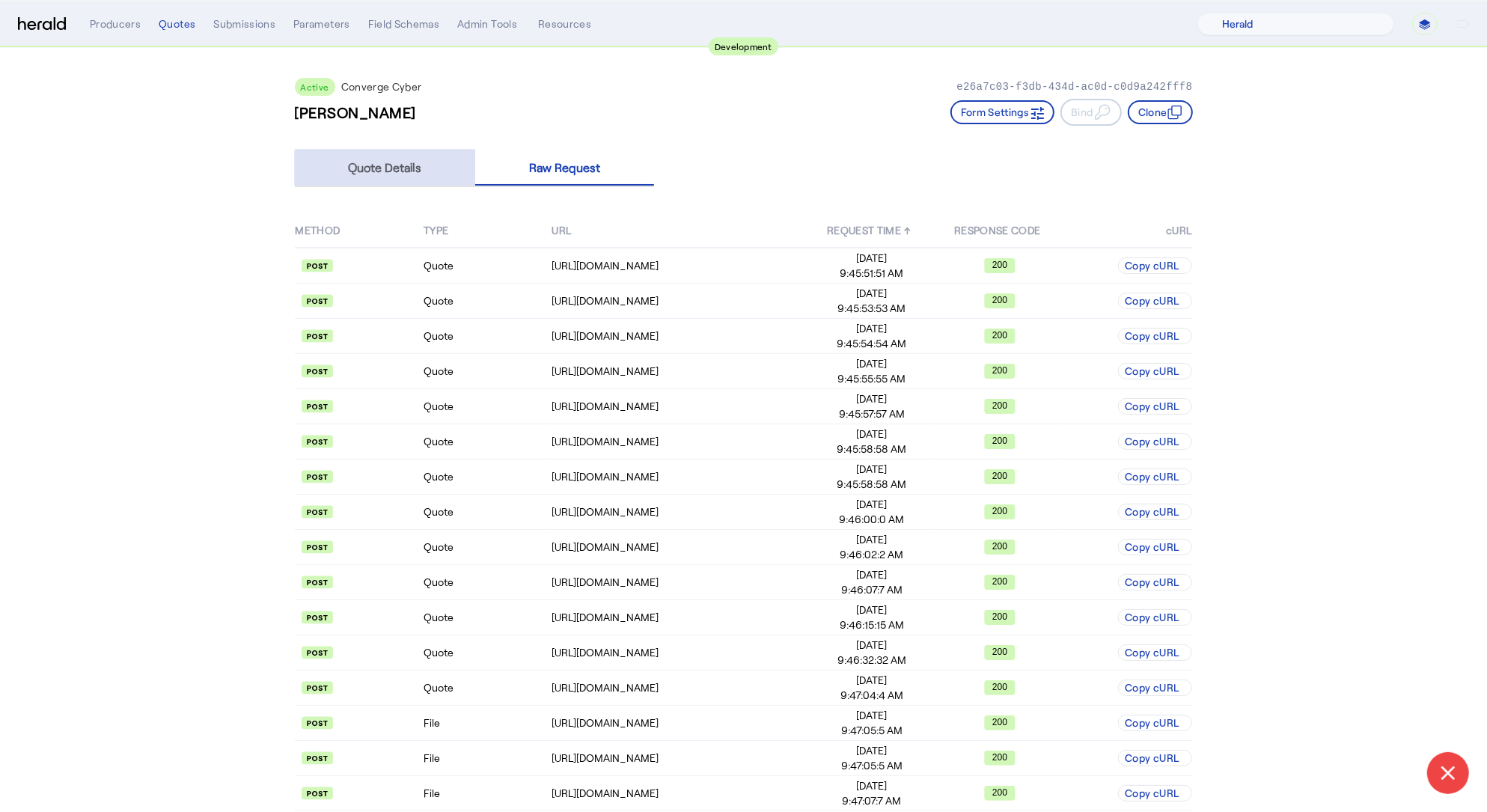
click at [417, 170] on span "Quote Details" at bounding box center [384, 167] width 73 height 12
